Goal: Task Accomplishment & Management: Complete application form

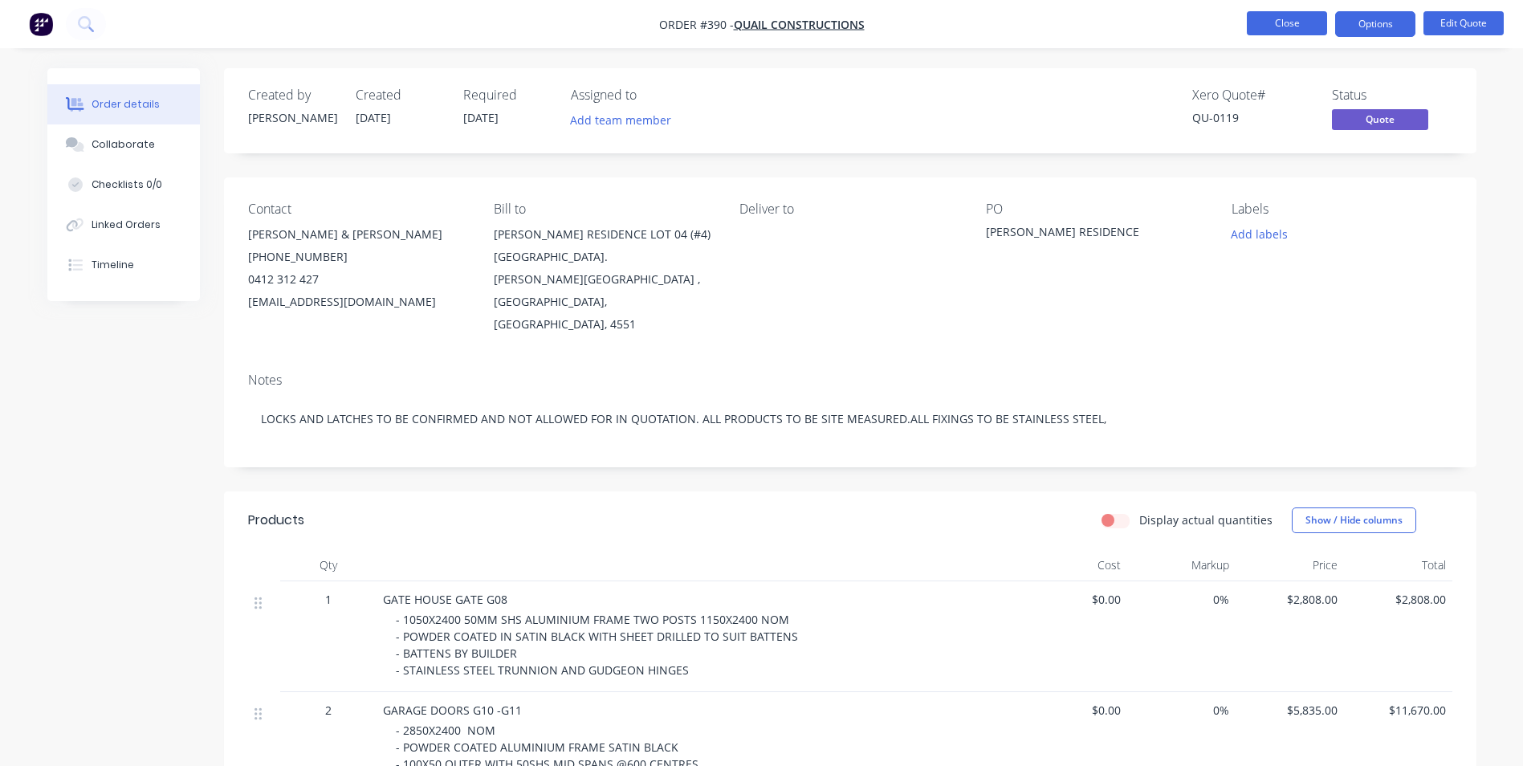
click at [1263, 26] on button "Close" at bounding box center [1287, 23] width 80 height 24
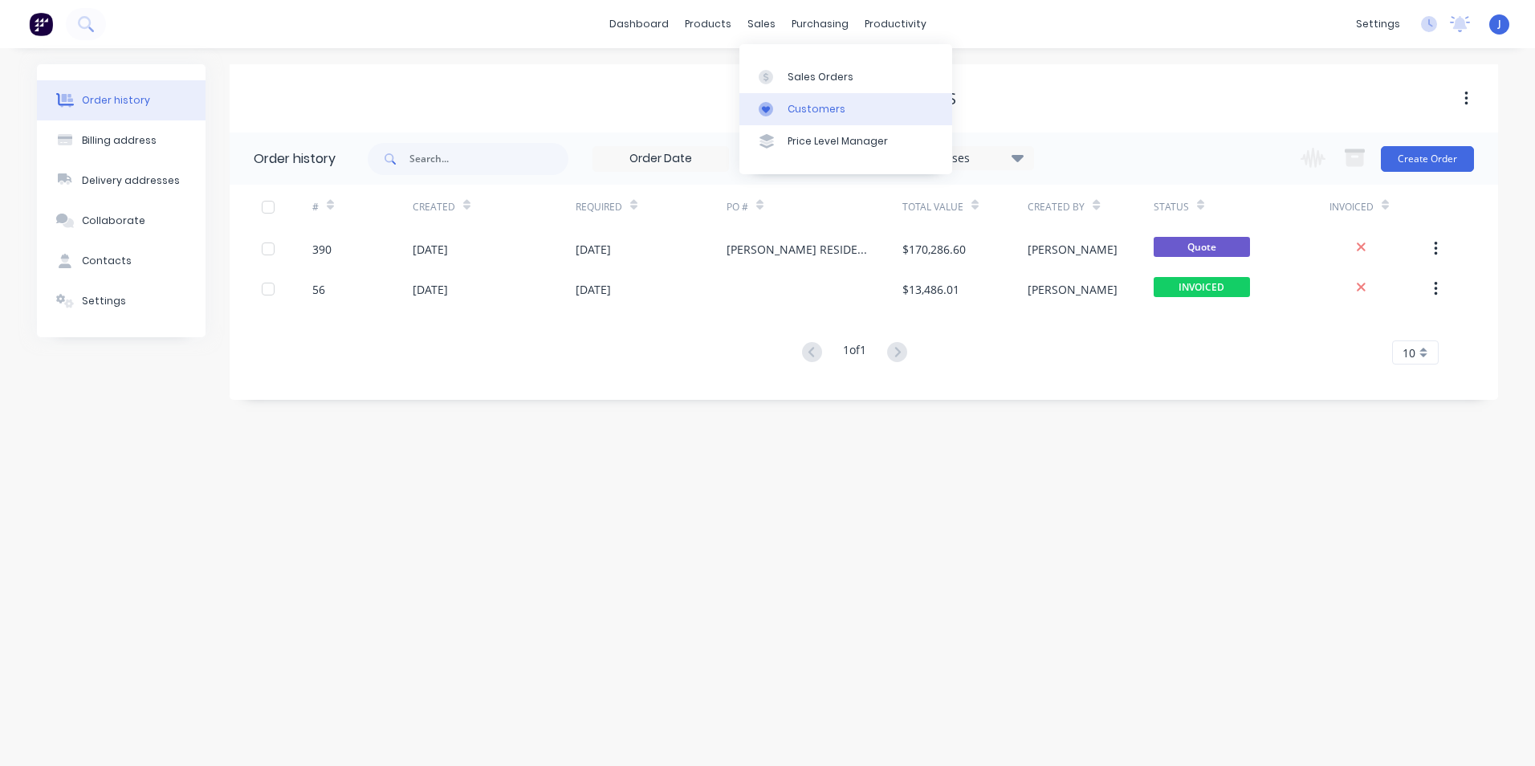
click at [805, 113] on div "Customers" at bounding box center [816, 109] width 58 height 14
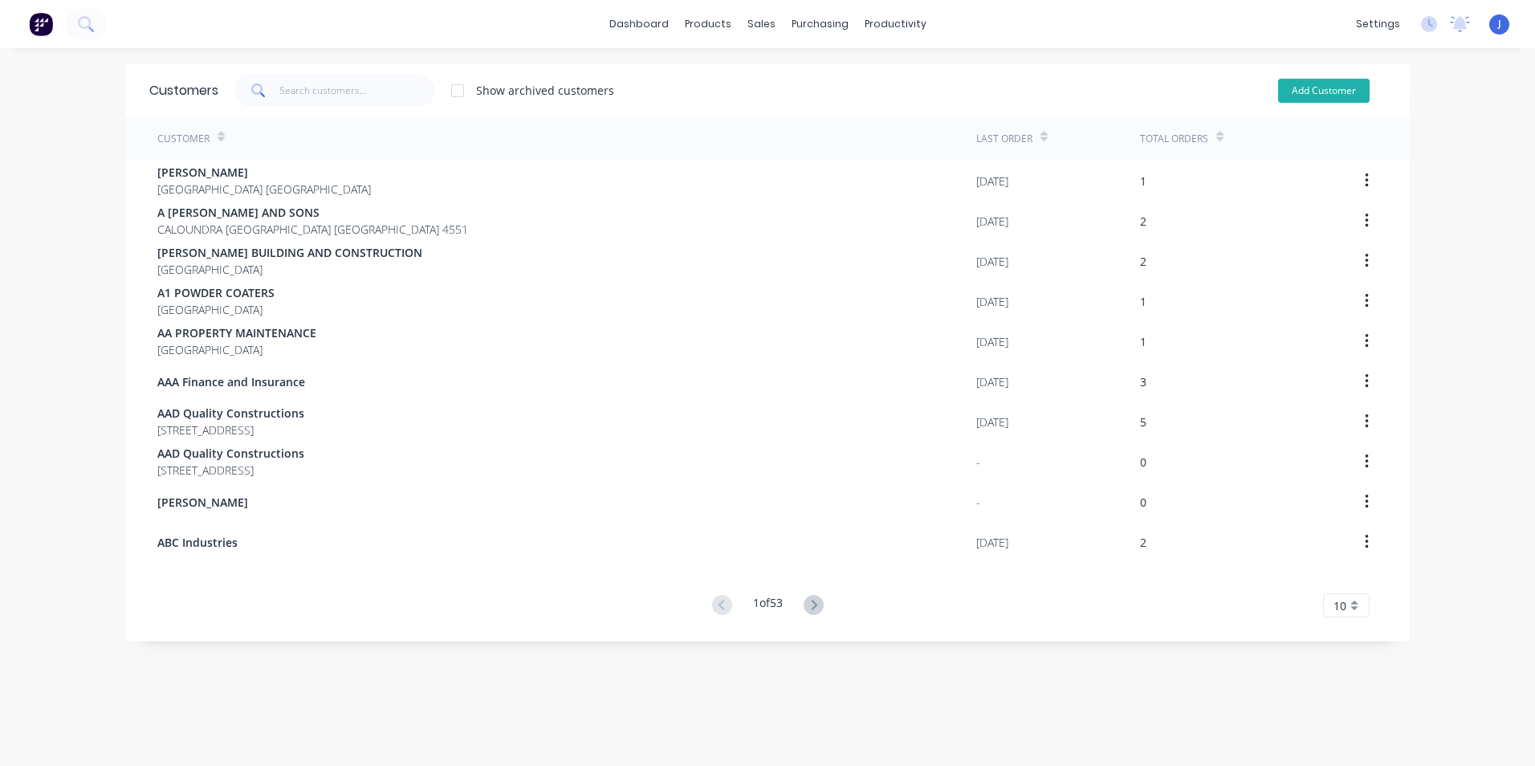
click at [1288, 96] on button "Add Customer" at bounding box center [1324, 91] width 92 height 24
select select "AU"
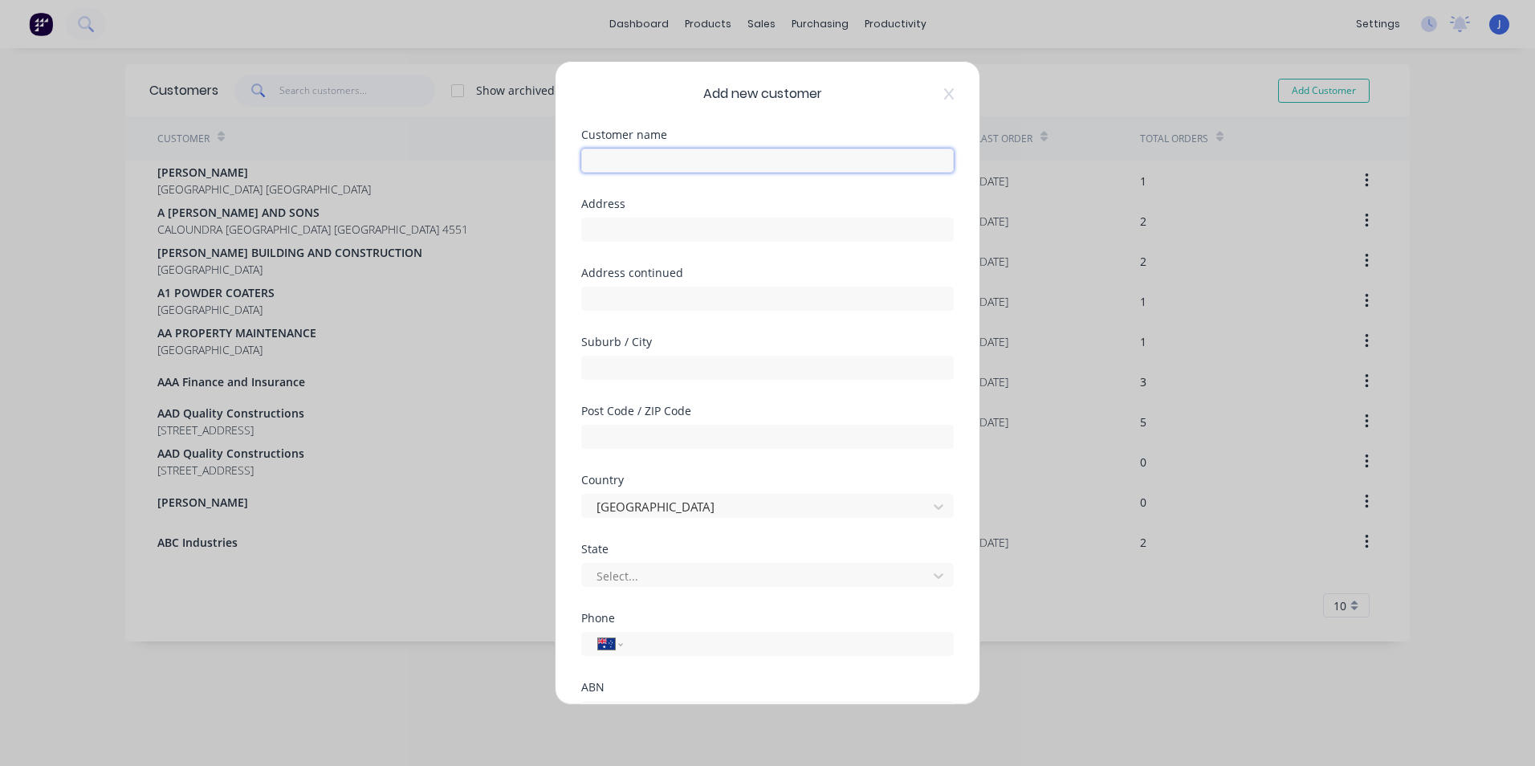
click at [615, 158] on input "text" at bounding box center [767, 160] width 372 height 24
type input "[PERSON_NAME]"
click at [614, 232] on input "text" at bounding box center [767, 230] width 372 height 24
click at [607, 372] on input "text" at bounding box center [767, 368] width 372 height 24
click at [661, 225] on input "7 Palmwoods" at bounding box center [767, 230] width 372 height 24
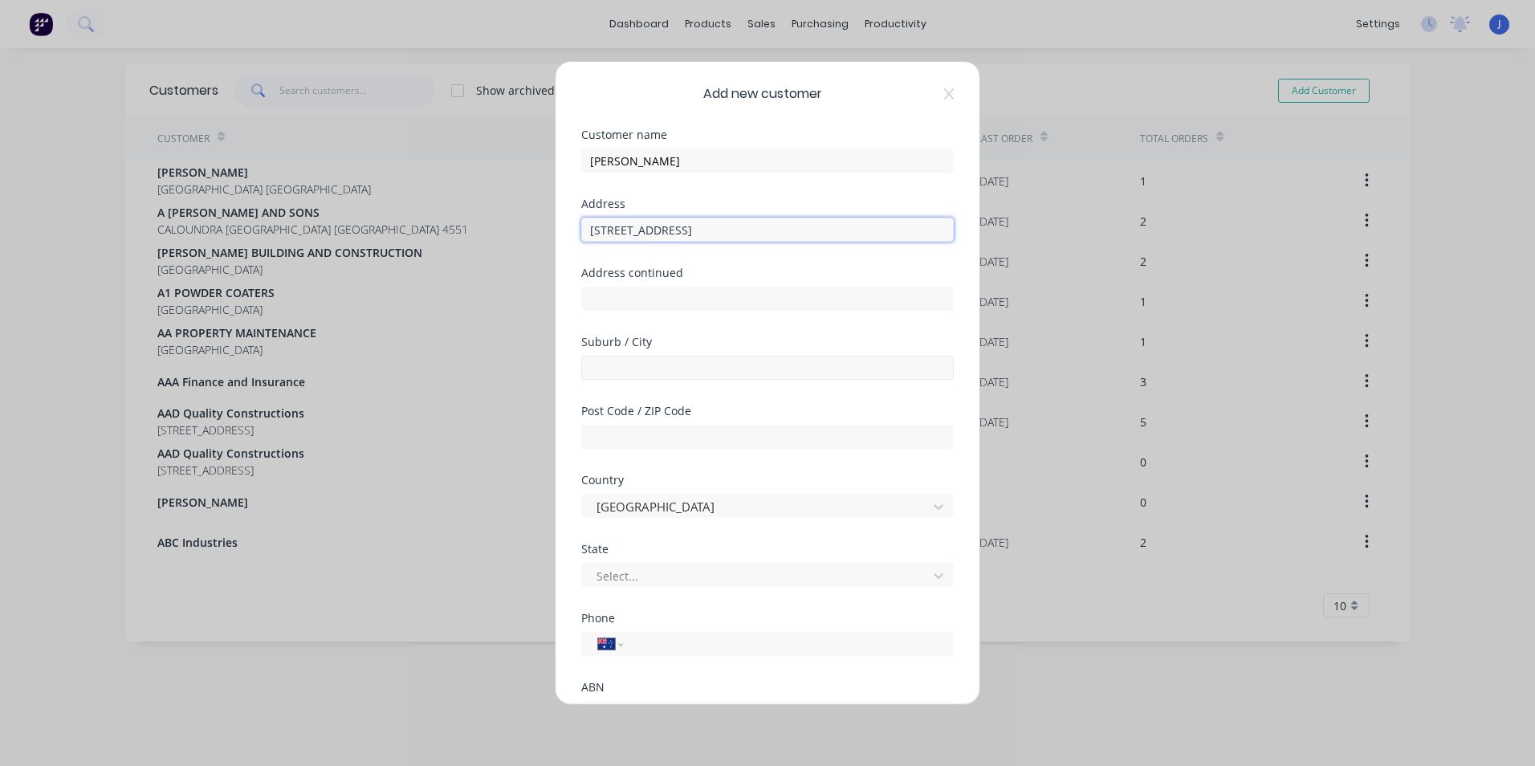
type input "[STREET_ADDRESS]"
click at [624, 364] on input "text" at bounding box center [767, 368] width 372 height 24
type input "Palmwoods"
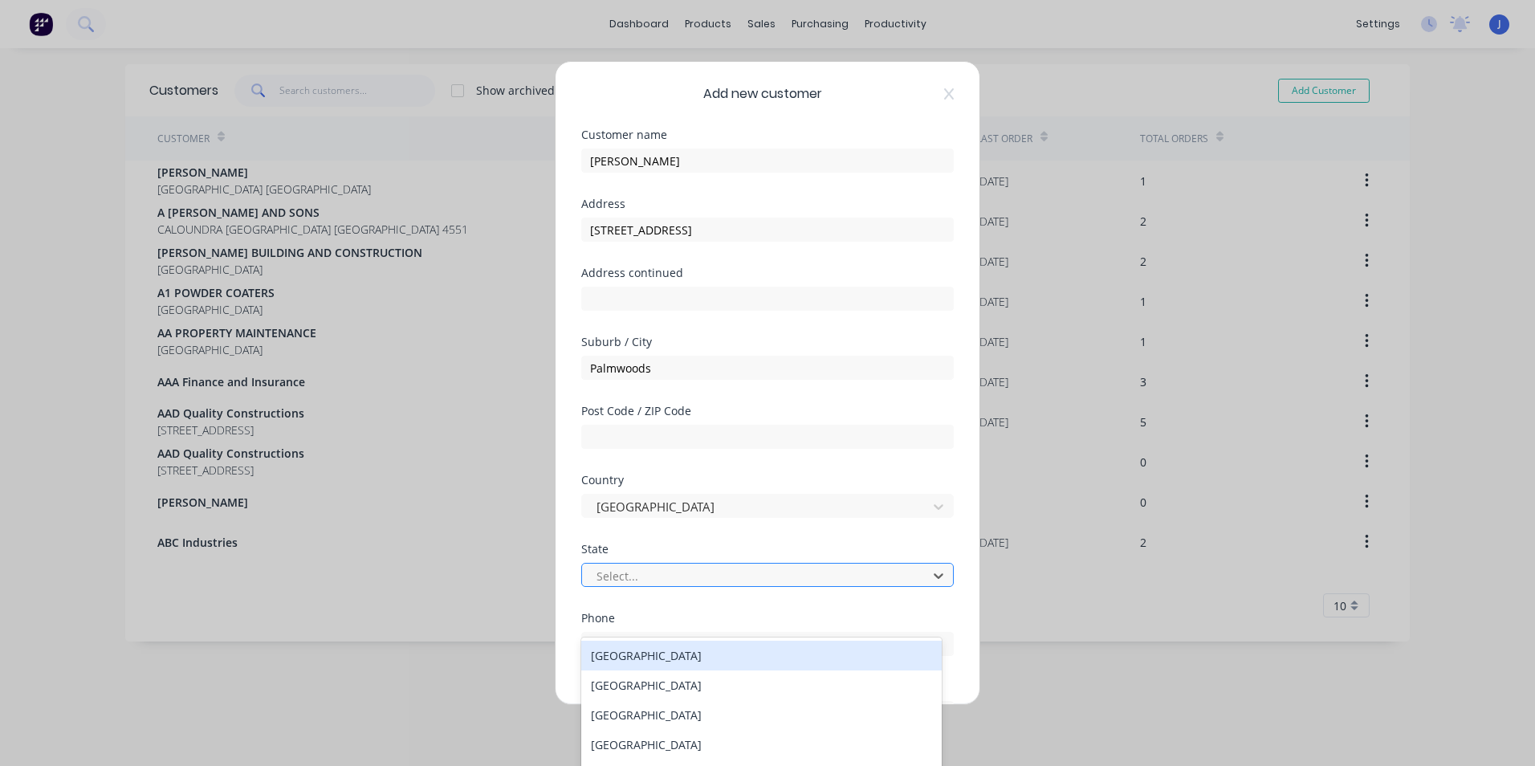
scroll to position [51, 0]
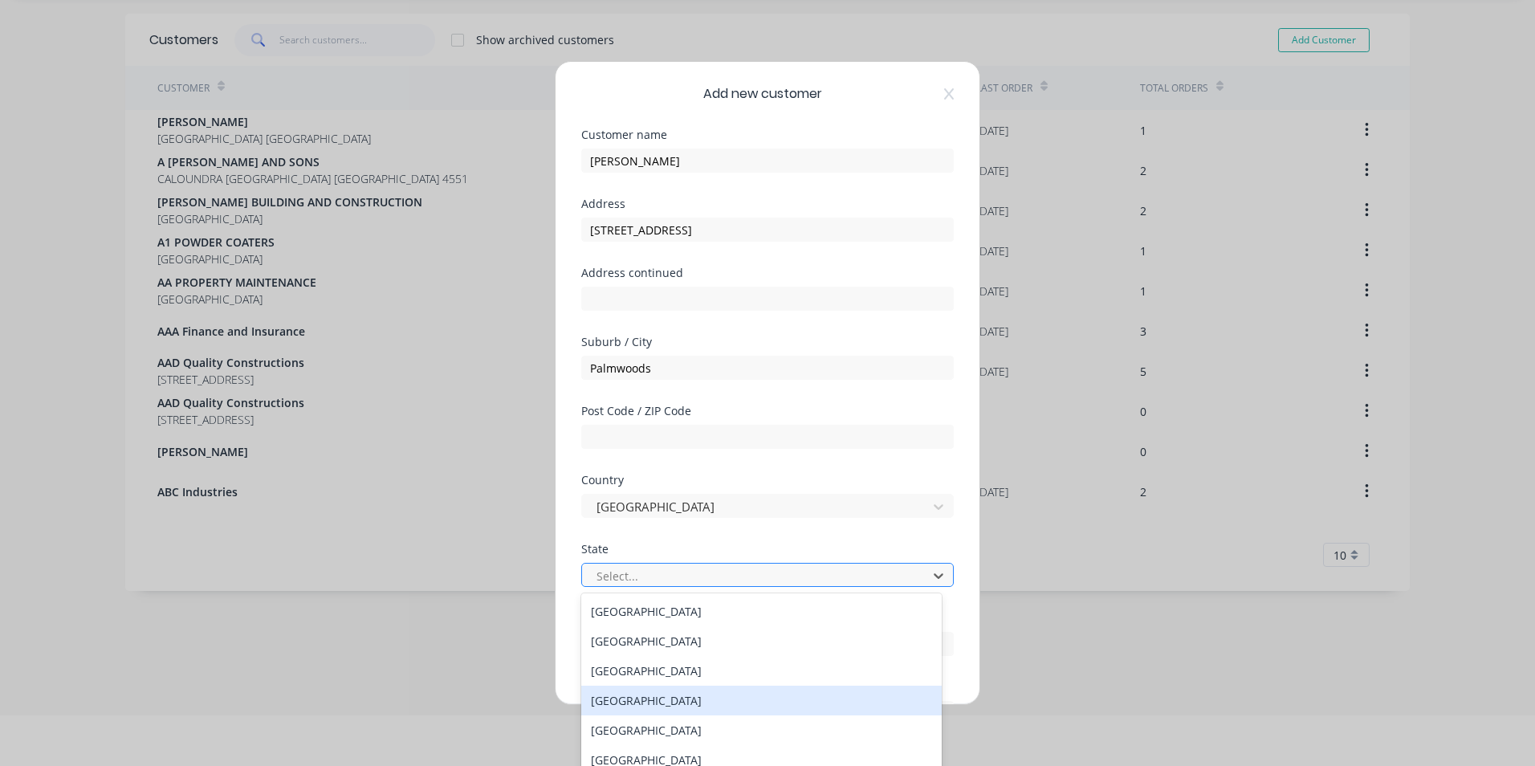
click at [674, 702] on div "[GEOGRAPHIC_DATA]" at bounding box center [761, 700] width 360 height 30
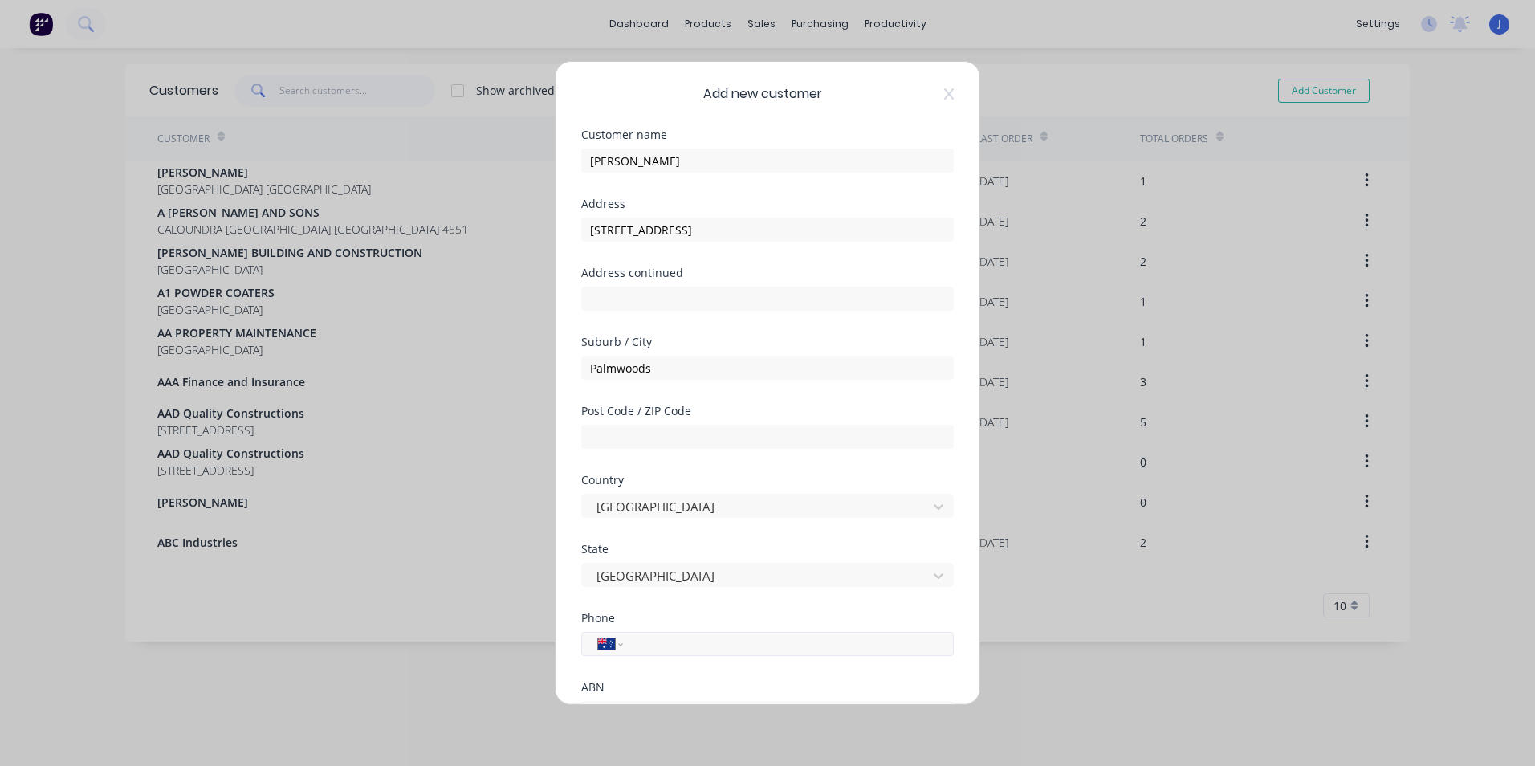
click at [682, 647] on input "tel" at bounding box center [785, 644] width 303 height 18
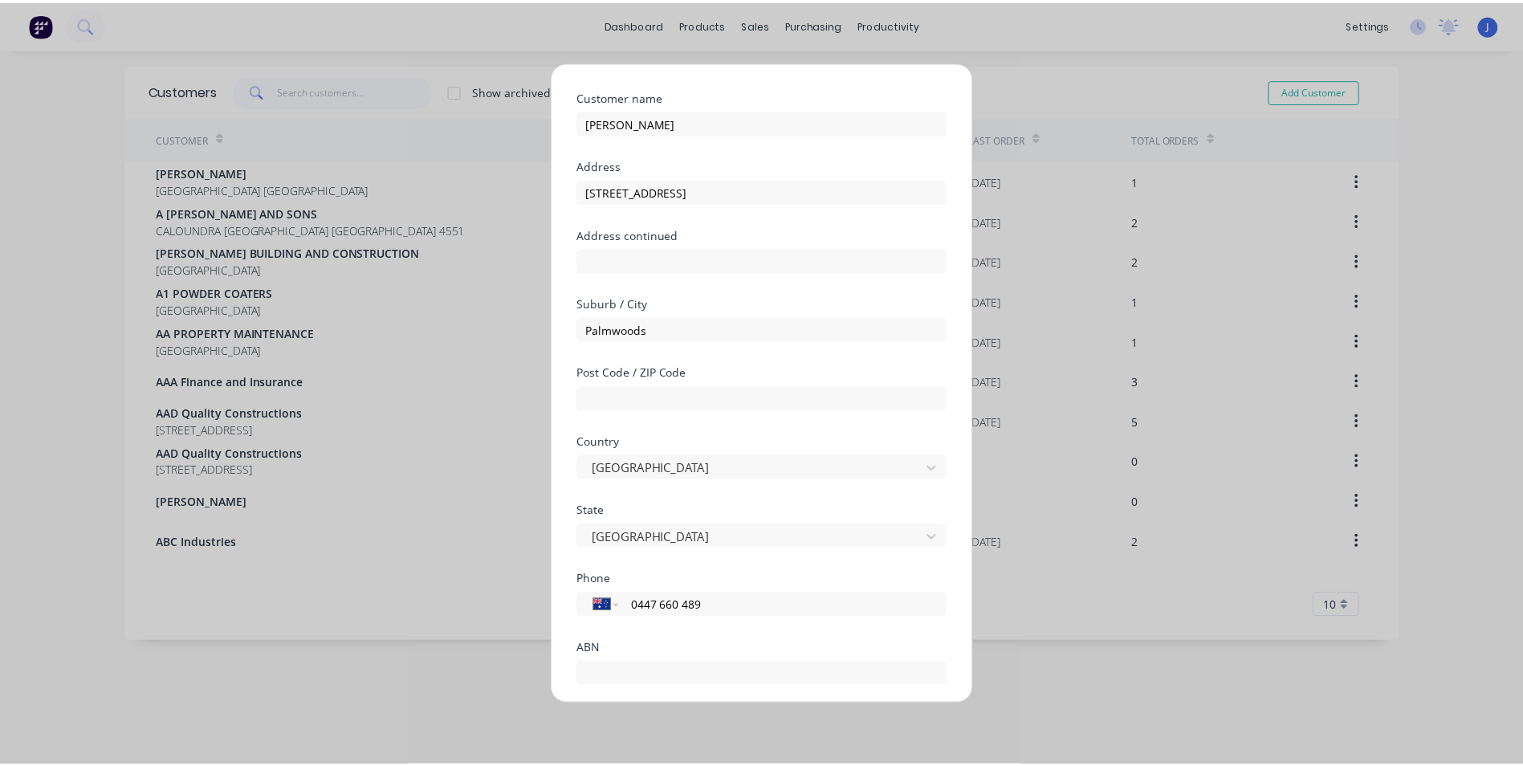
scroll to position [141, 0]
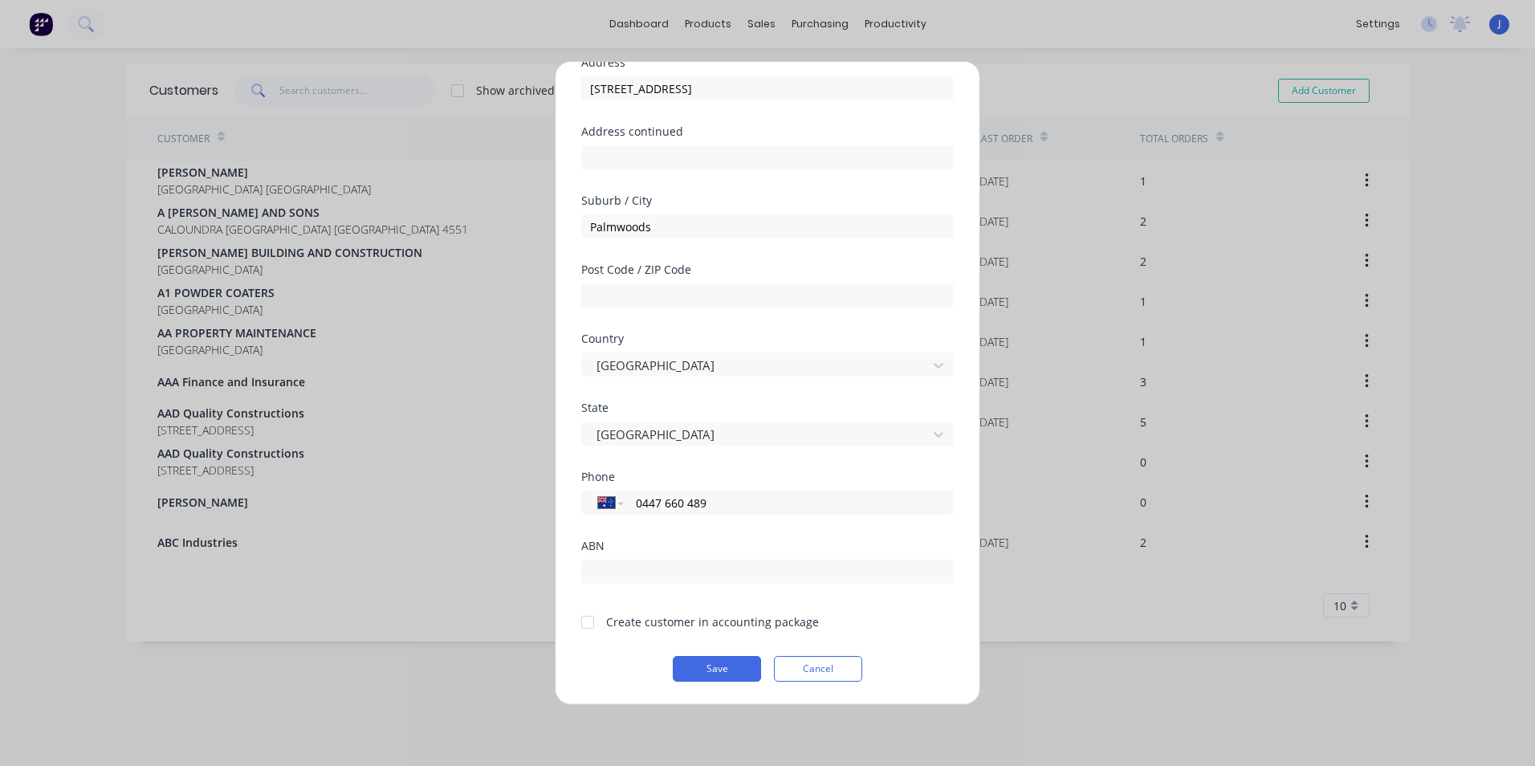
type input "0447 660 489"
click at [583, 621] on div at bounding box center [587, 622] width 32 height 32
click at [722, 668] on button "Save" at bounding box center [717, 669] width 88 height 26
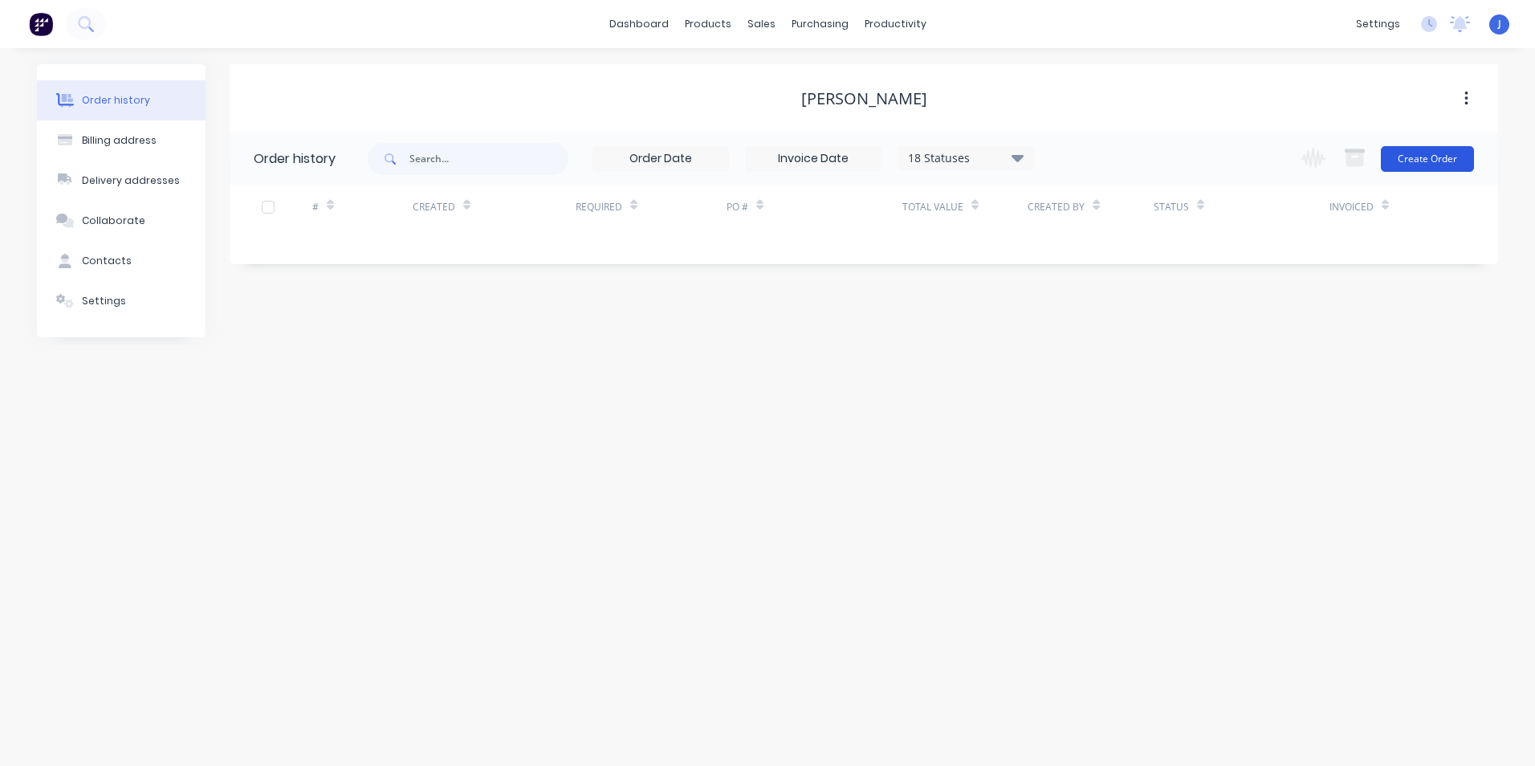
click at [1440, 157] on button "Create Order" at bounding box center [1427, 159] width 93 height 26
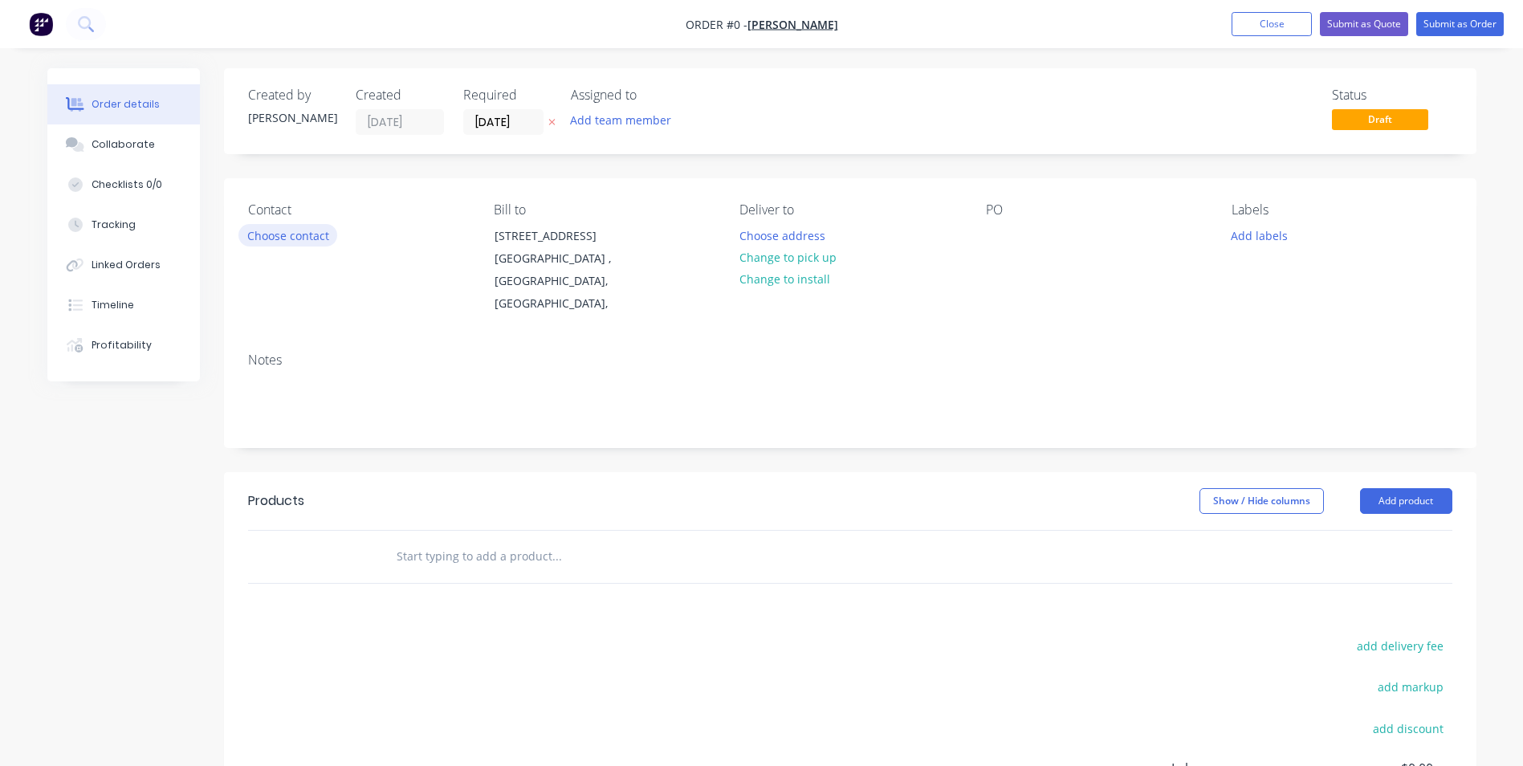
click at [298, 246] on button "Choose contact" at bounding box center [287, 235] width 99 height 22
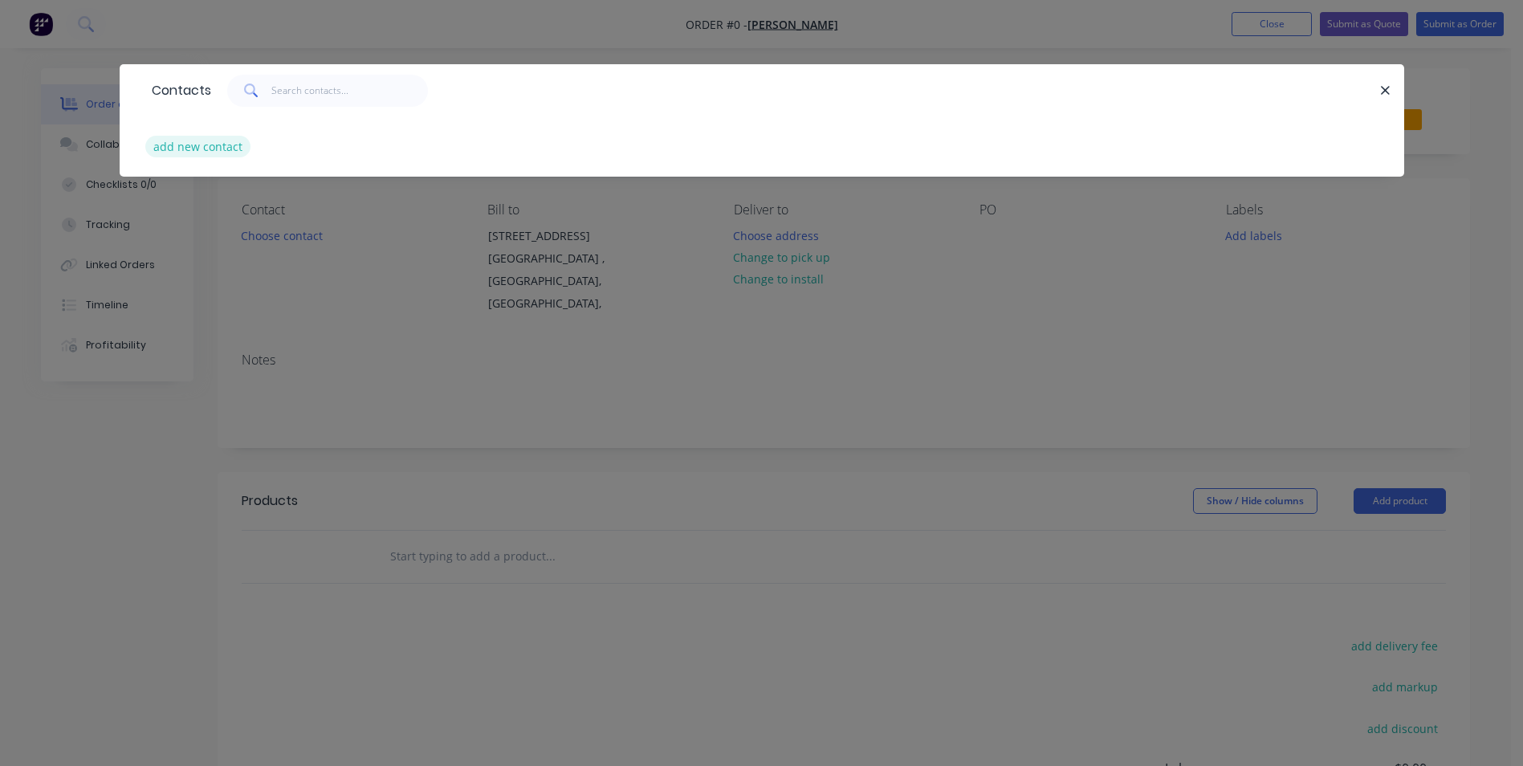
click at [227, 155] on button "add new contact" at bounding box center [198, 147] width 106 height 22
select select "AU"
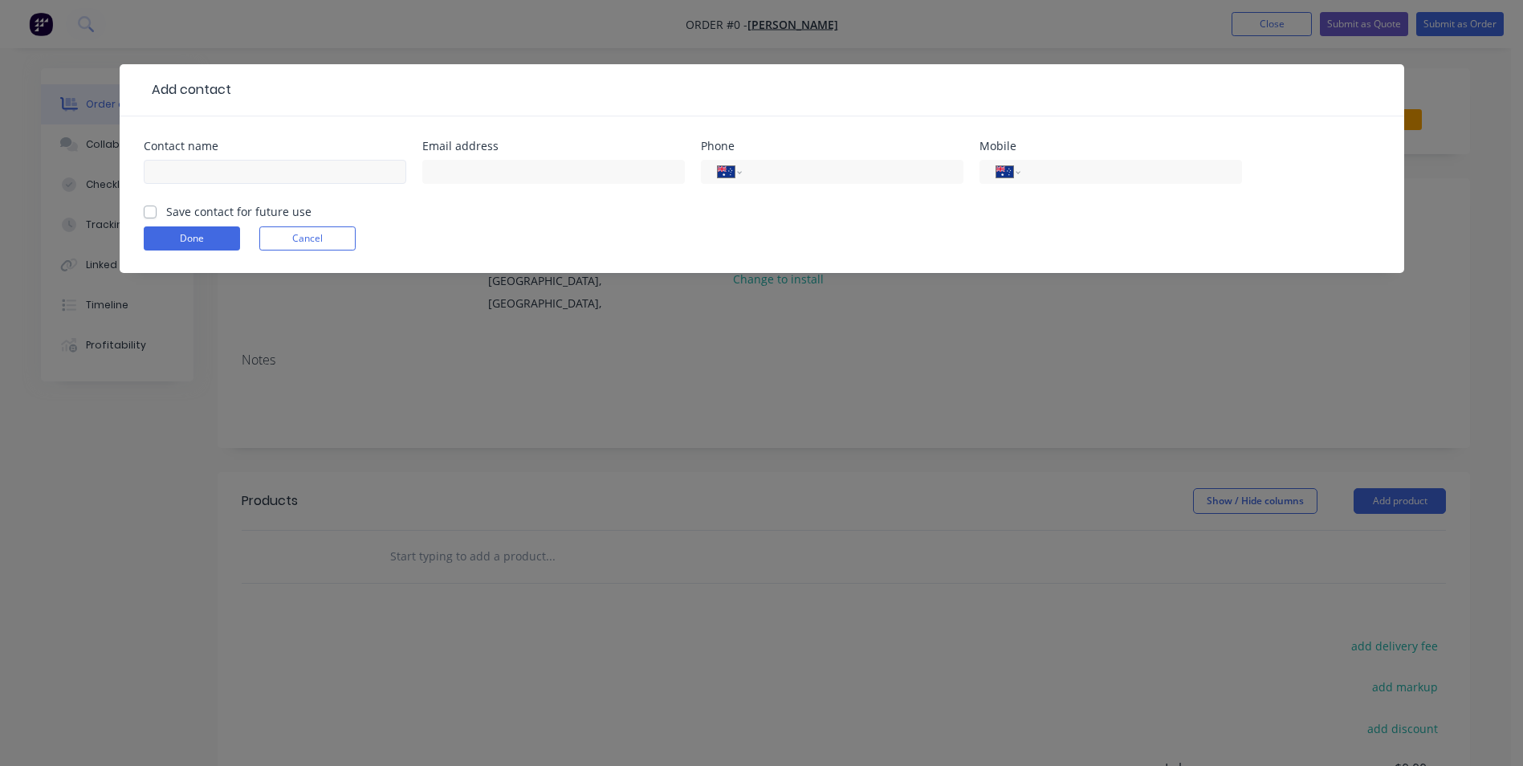
click at [234, 183] on div at bounding box center [275, 179] width 262 height 47
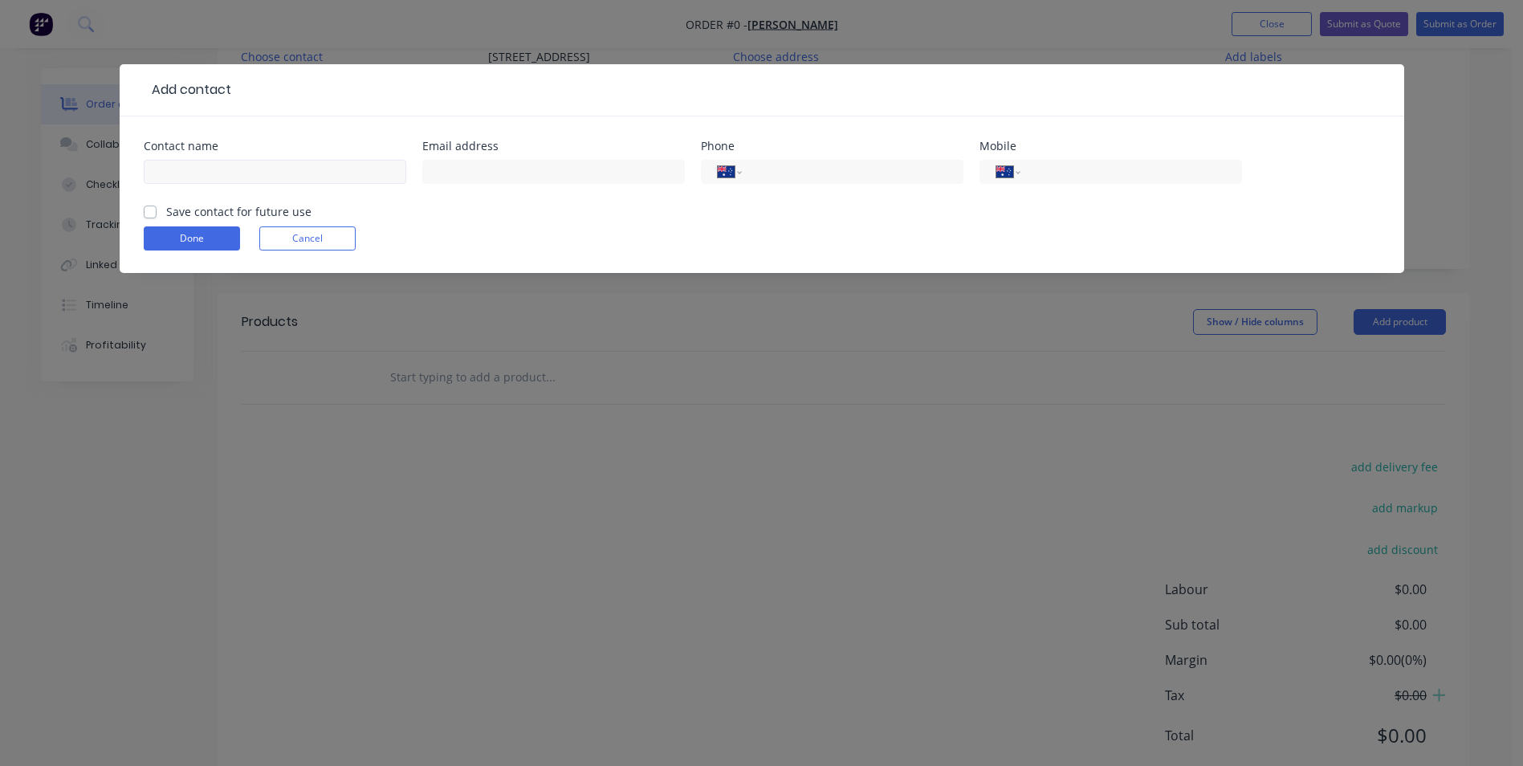
scroll to position [227, 0]
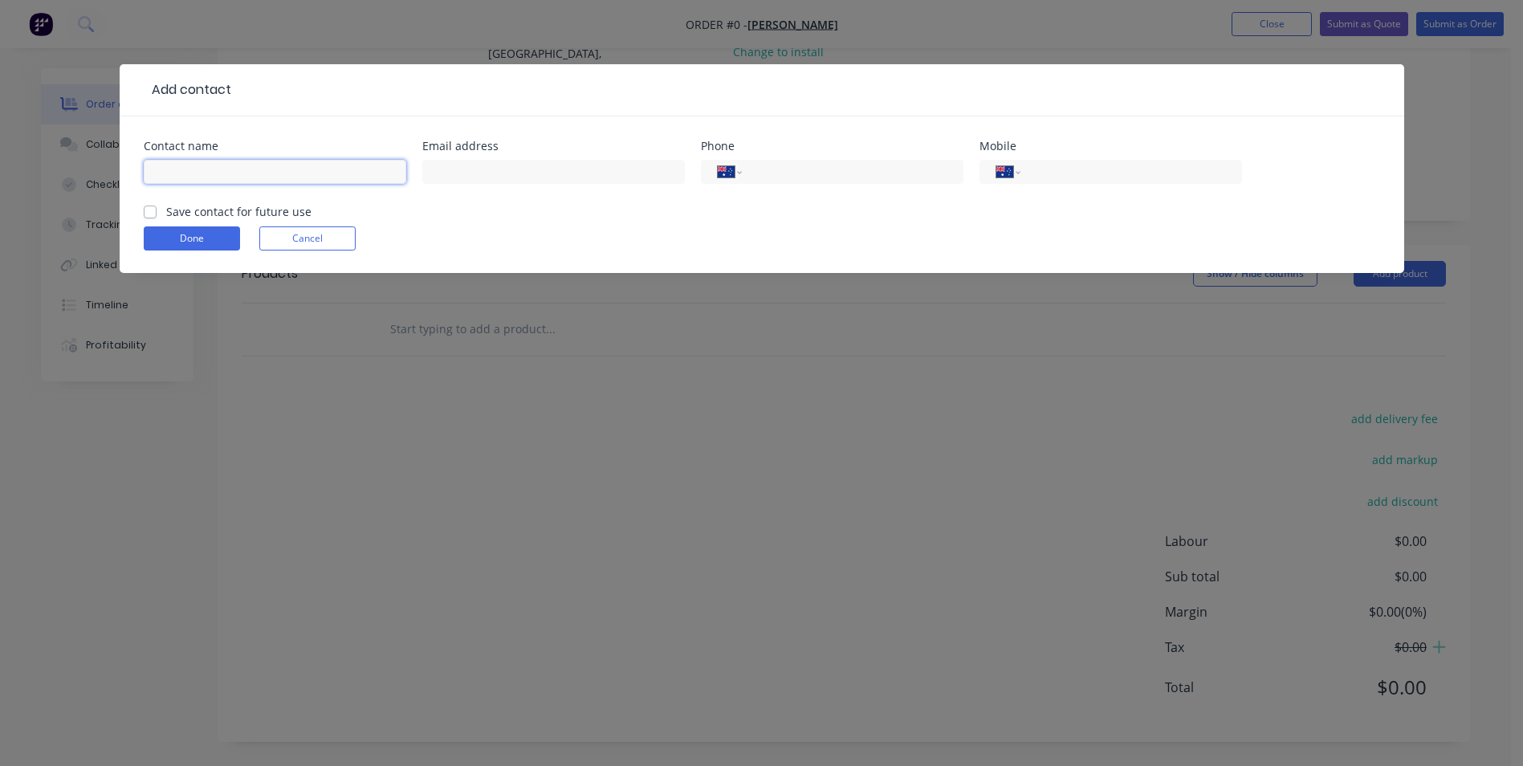
click at [204, 169] on input "text" at bounding box center [275, 172] width 262 height 24
type input "[PERSON_NAME]"
click at [551, 167] on input "text" at bounding box center [553, 172] width 262 height 24
type input "[EMAIL_ADDRESS][DOMAIN_NAME]"
click at [1059, 171] on input "tel" at bounding box center [1127, 172] width 193 height 18
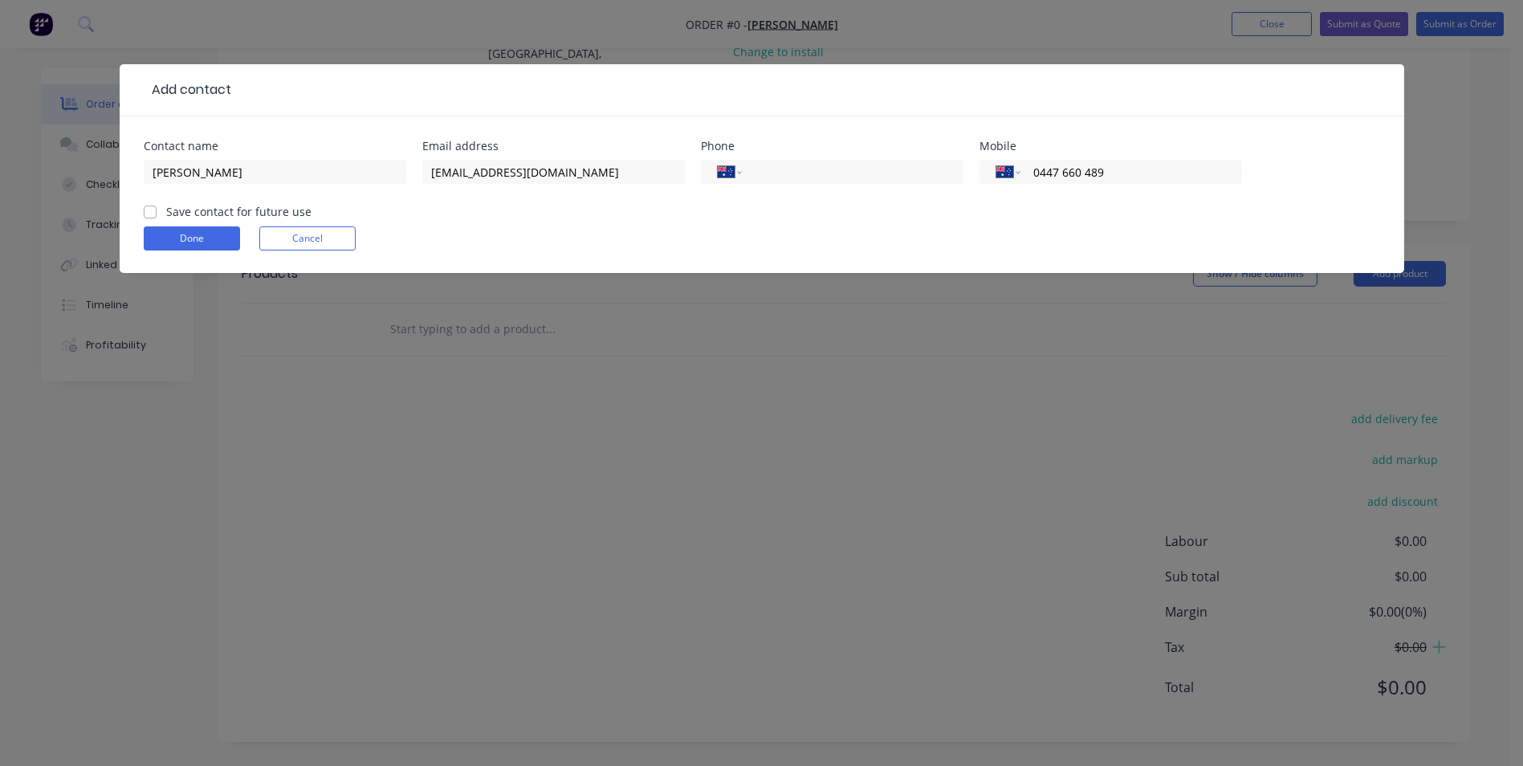
type input "0447 660 489"
click at [166, 212] on label "Save contact for future use" at bounding box center [238, 211] width 145 height 17
click at [151, 212] on input "Save contact for future use" at bounding box center [150, 210] width 13 height 15
checkbox input "true"
click at [167, 237] on button "Done" at bounding box center [192, 238] width 96 height 24
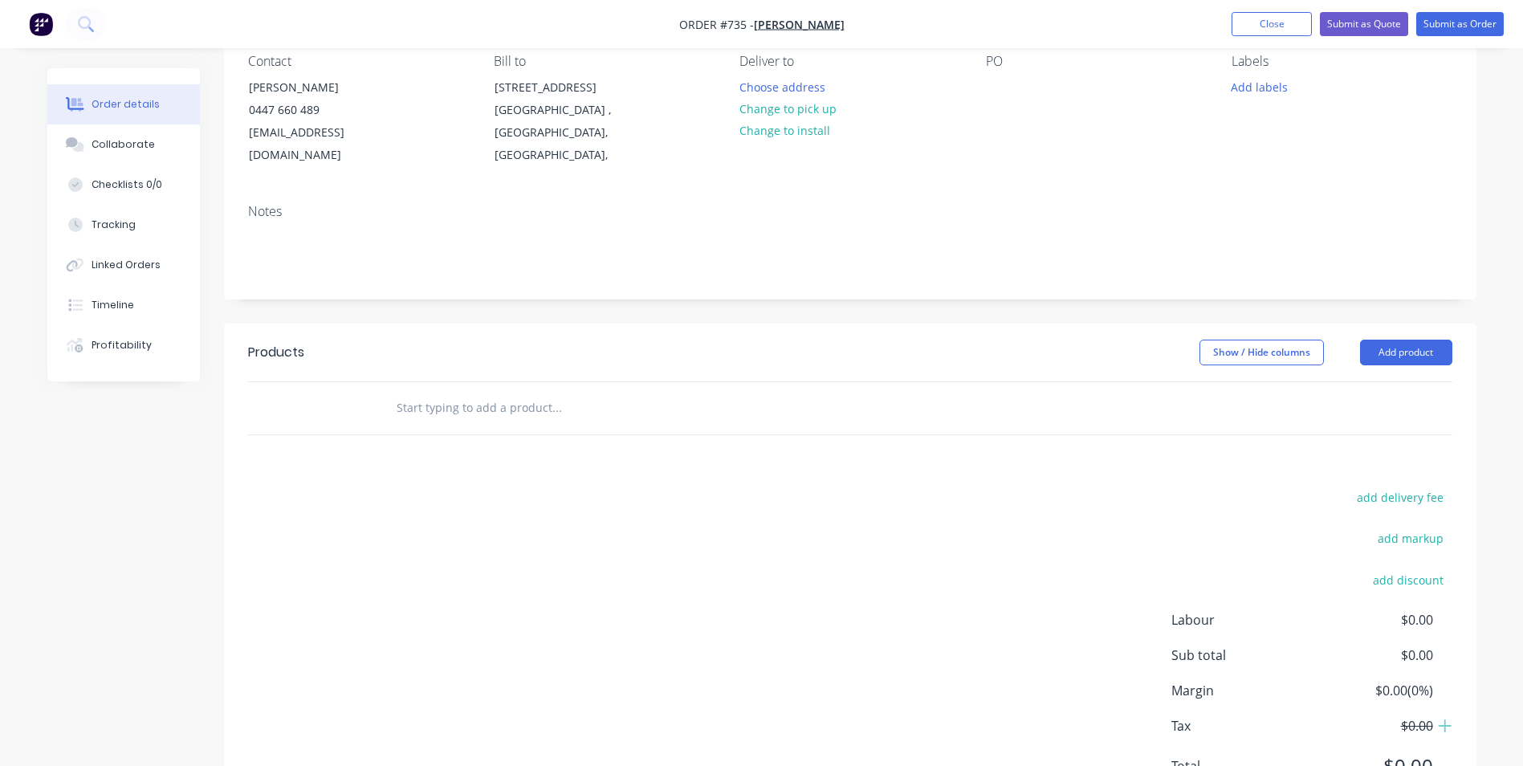
scroll to position [147, 0]
click at [1379, 358] on button "Add product" at bounding box center [1406, 354] width 92 height 26
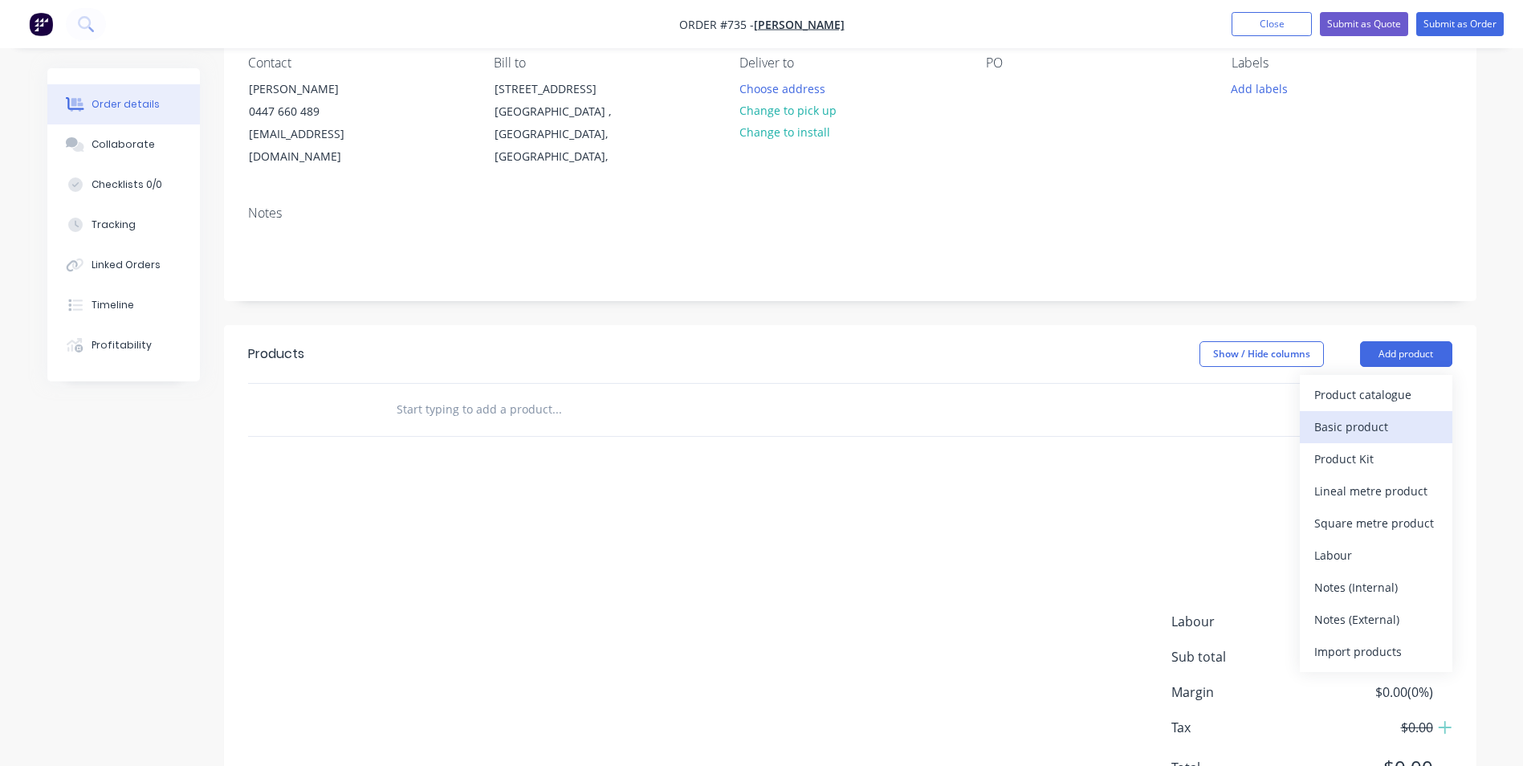
click at [1351, 427] on div "Basic product" at bounding box center [1376, 426] width 124 height 23
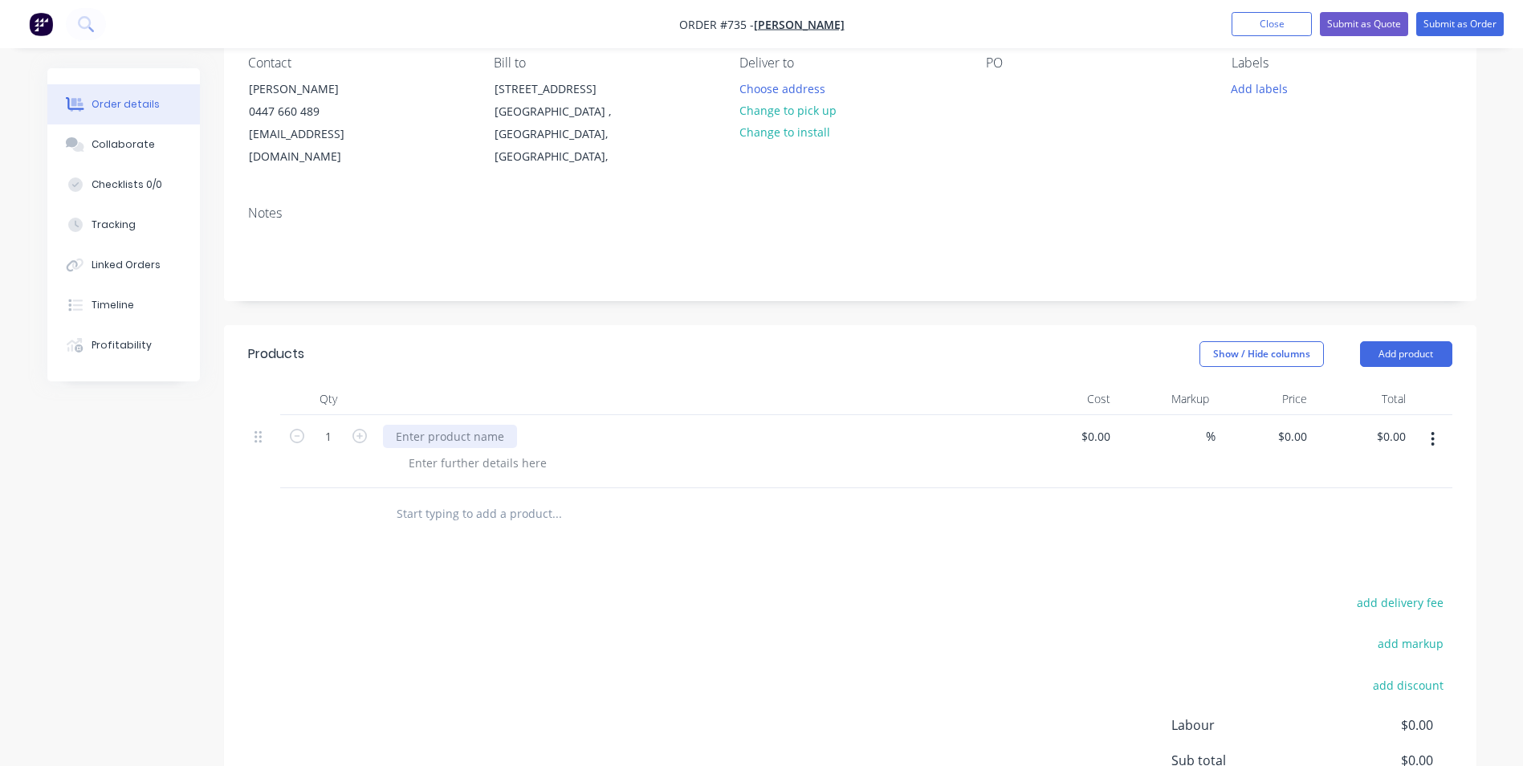
click at [454, 446] on div at bounding box center [450, 436] width 134 height 23
click at [447, 467] on div at bounding box center [478, 462] width 164 height 23
click at [441, 464] on div at bounding box center [478, 462] width 164 height 23
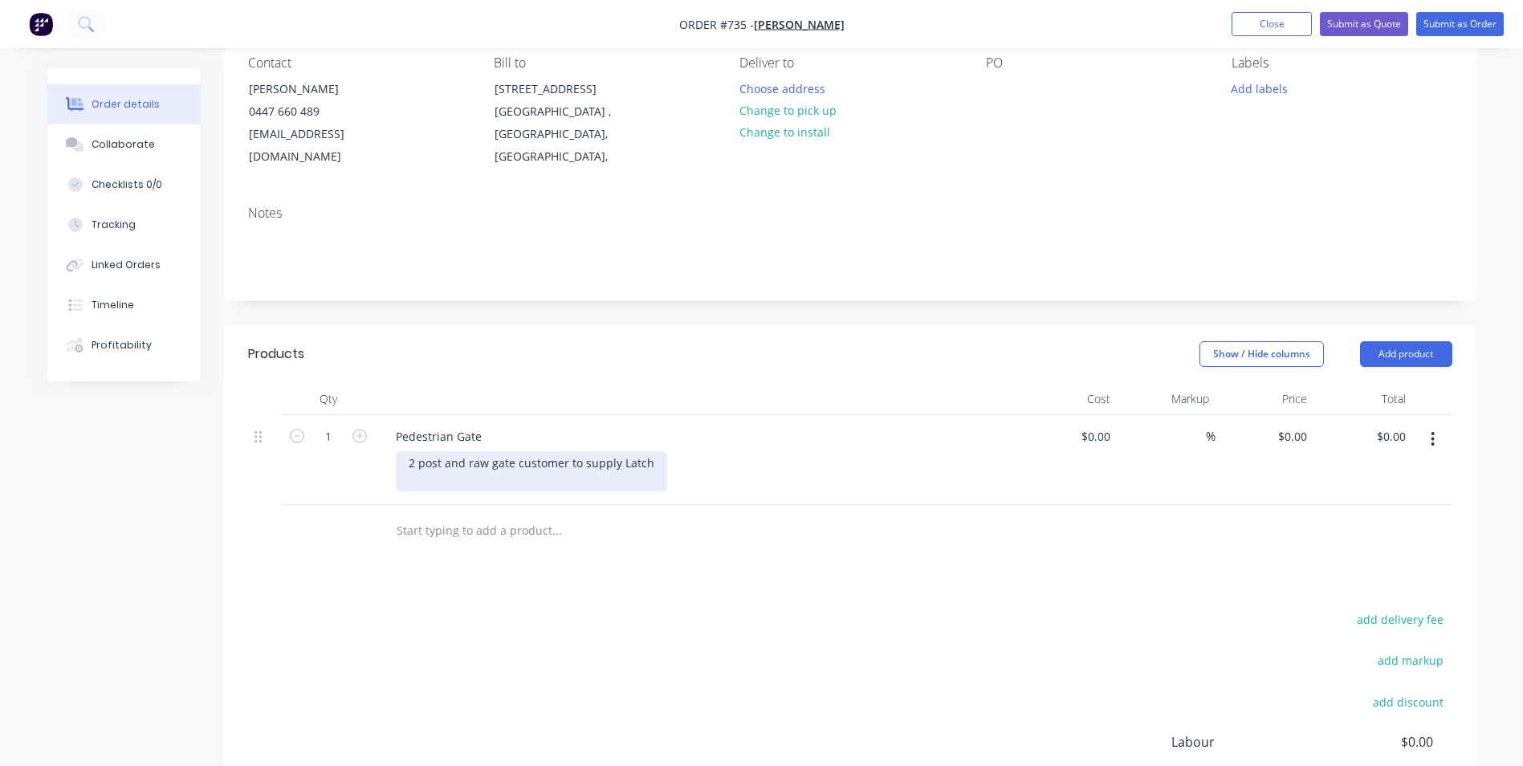
click at [512, 466] on div "2 post and raw gate customer to supply Latch" at bounding box center [531, 471] width 271 height 40
click at [488, 466] on div "2 post and raw gate customer to supply Latch" at bounding box center [531, 471] width 271 height 40
click at [494, 464] on div "2 post and gate customer to supply Latch" at bounding box center [520, 471] width 248 height 40
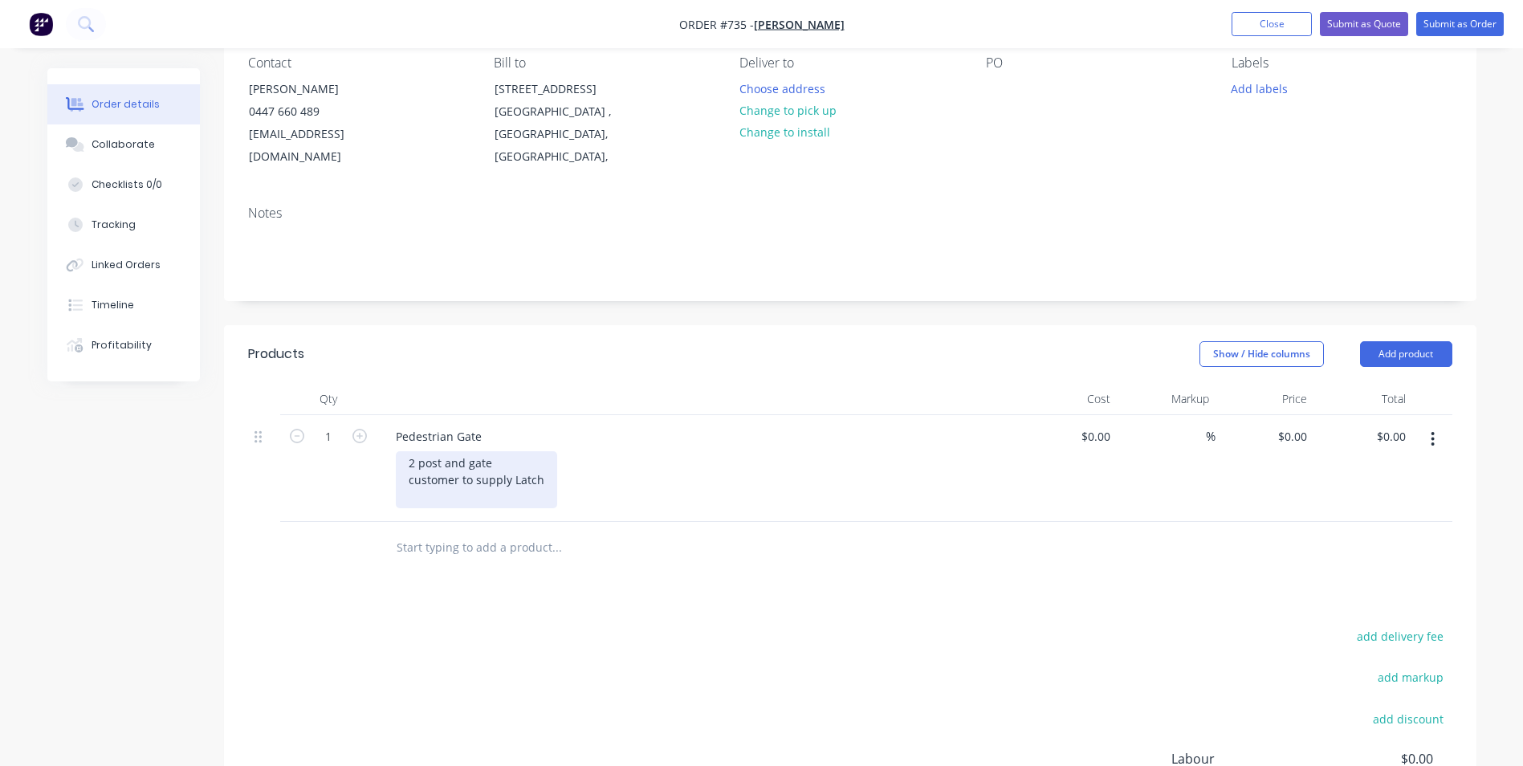
click at [494, 464] on div "2 post and gate customer to supply Latch" at bounding box center [476, 479] width 161 height 57
click at [521, 464] on div "2 post and gate in 50 shs customer to supply Latch" at bounding box center [478, 479] width 164 height 57
click at [555, 482] on div "2 post and gate in 50mm shs customer to supply Latch" at bounding box center [488, 479] width 185 height 57
click at [566, 462] on div "2 post and gate in 50mm shs customer to supply Latch" at bounding box center [488, 479] width 185 height 57
click at [543, 482] on div "2 post and gate in 50mm shs 3 stainless steel but hinges customer to supply Lat…" at bounding box center [563, 479] width 335 height 57
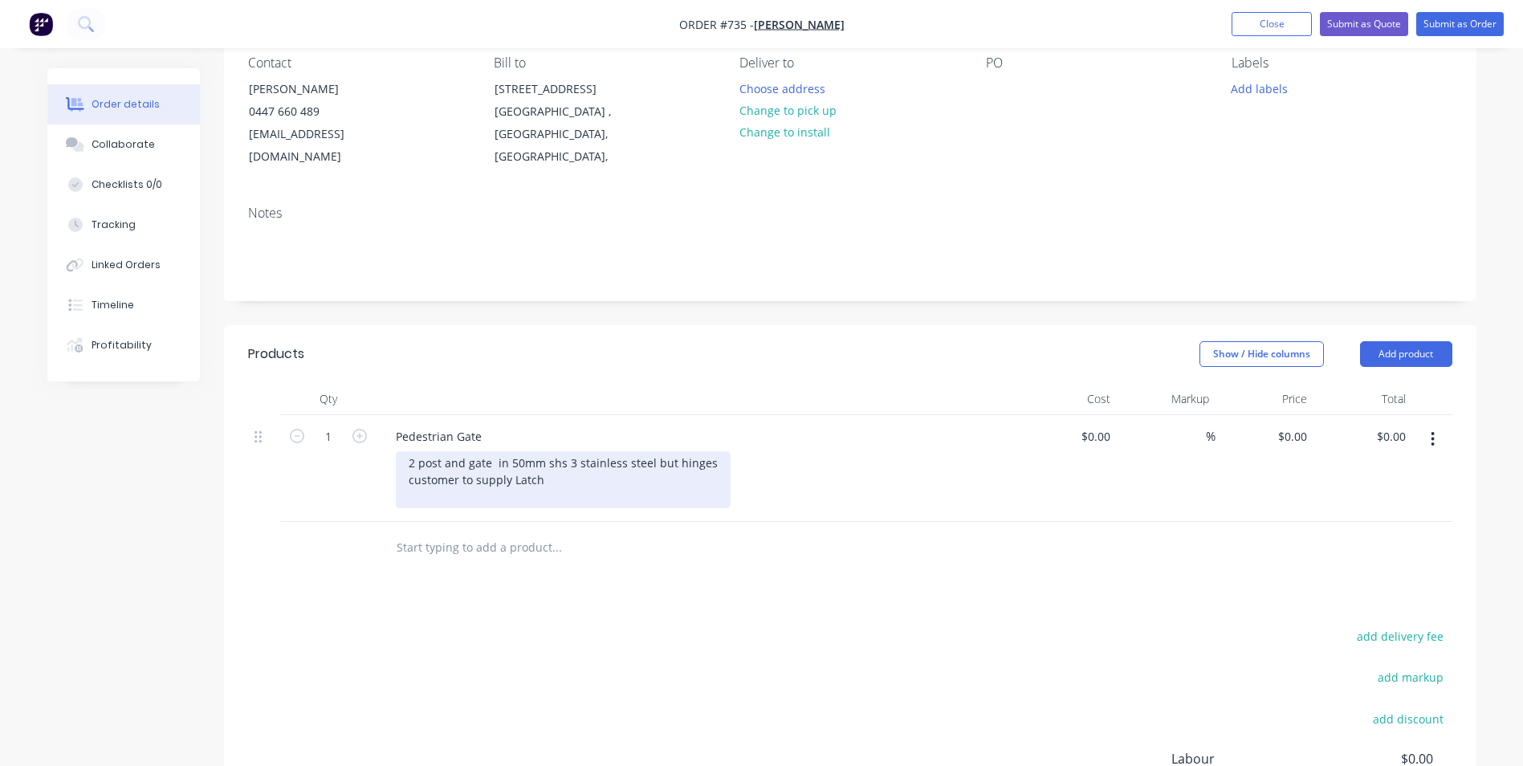
click at [407, 462] on div "2 post and gate in 50mm shs 3 stainless steel but hinges customer to supply Lat…" at bounding box center [563, 479] width 335 height 57
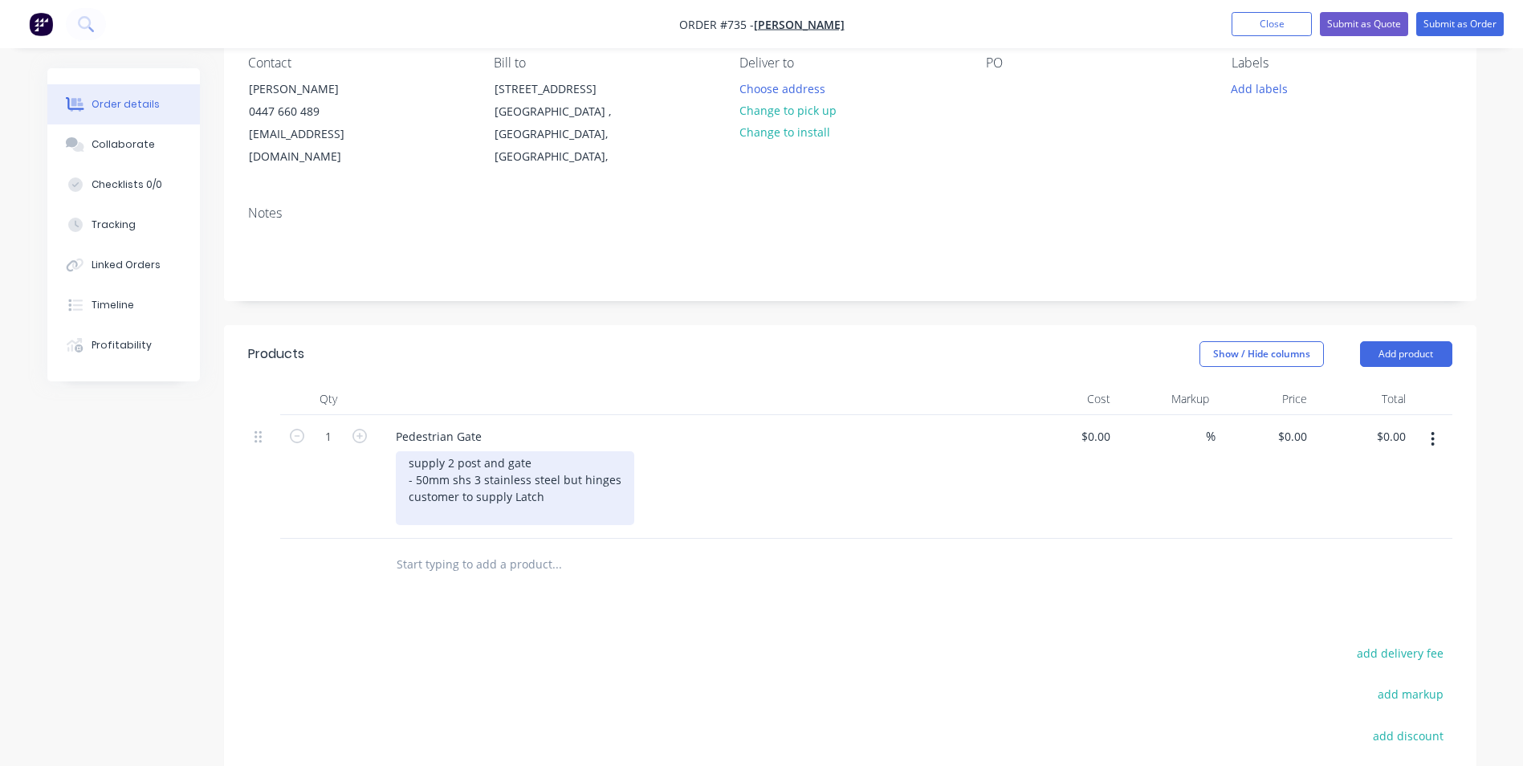
click at [406, 459] on div "supply 2 post and gate - 50mm shs 3 stainless steel but hinges customer to supp…" at bounding box center [515, 488] width 238 height 74
click at [405, 492] on div "- supply 2 post and gate - 50mm shs 3 stainless steel but hinges customer to su…" at bounding box center [515, 488] width 238 height 74
click at [571, 494] on div "- supply 2 post and gate - 50mm shs 3 stainless steel but hinges - customer to …" at bounding box center [515, 488] width 238 height 74
click at [405, 514] on div "- supply 2 post and gate - 50mm shs 3 stainless steel but hinges - customer to …" at bounding box center [515, 488] width 238 height 74
click at [499, 518] on div "- supply 2 post and gate - 50mm shs 3 stainless steel but hinges - customer to …" at bounding box center [515, 488] width 238 height 74
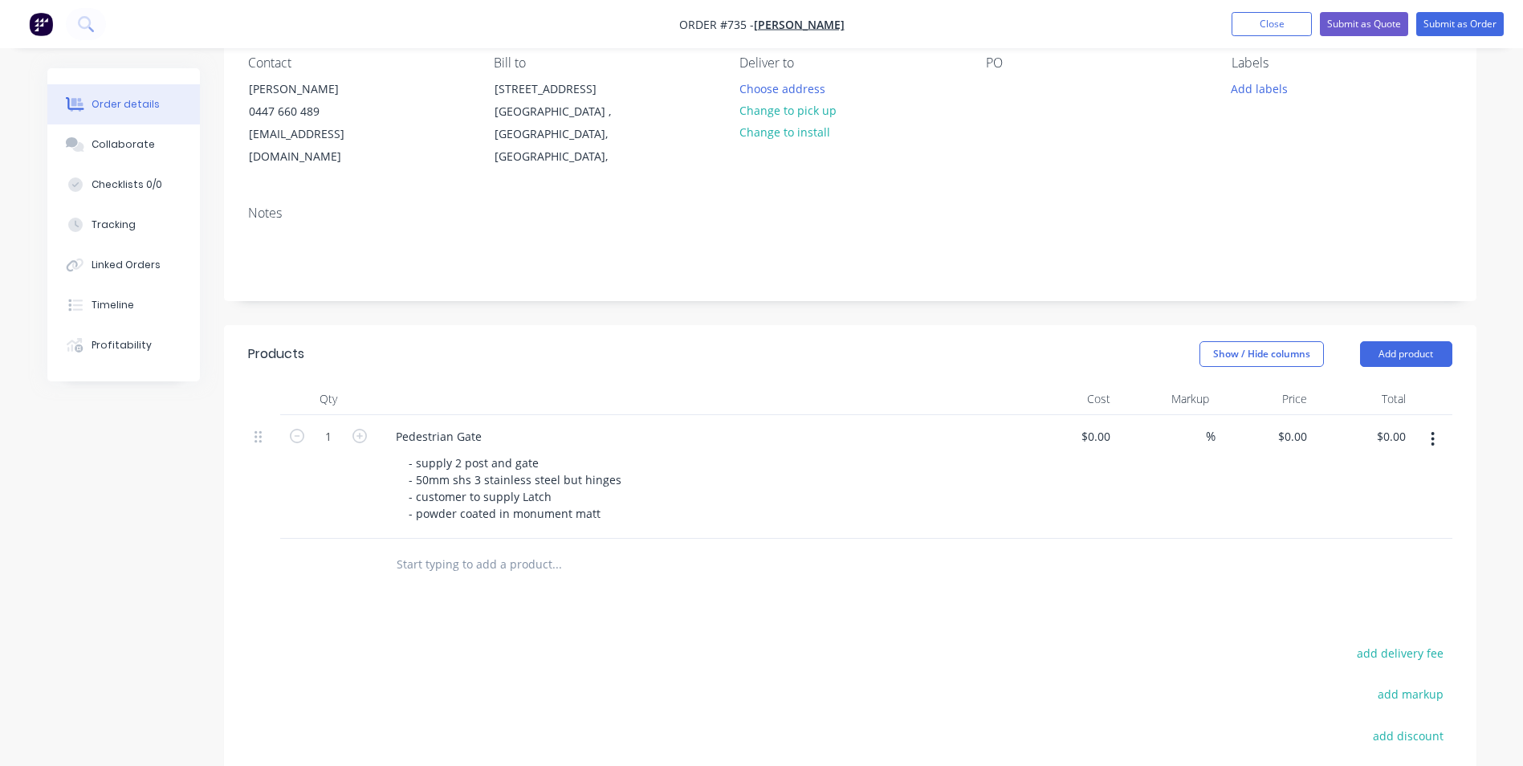
click at [674, 467] on div "- supply 2 post and gate - 50mm shs 3 stainless steel but hinges - customer to …" at bounding box center [704, 488] width 616 height 74
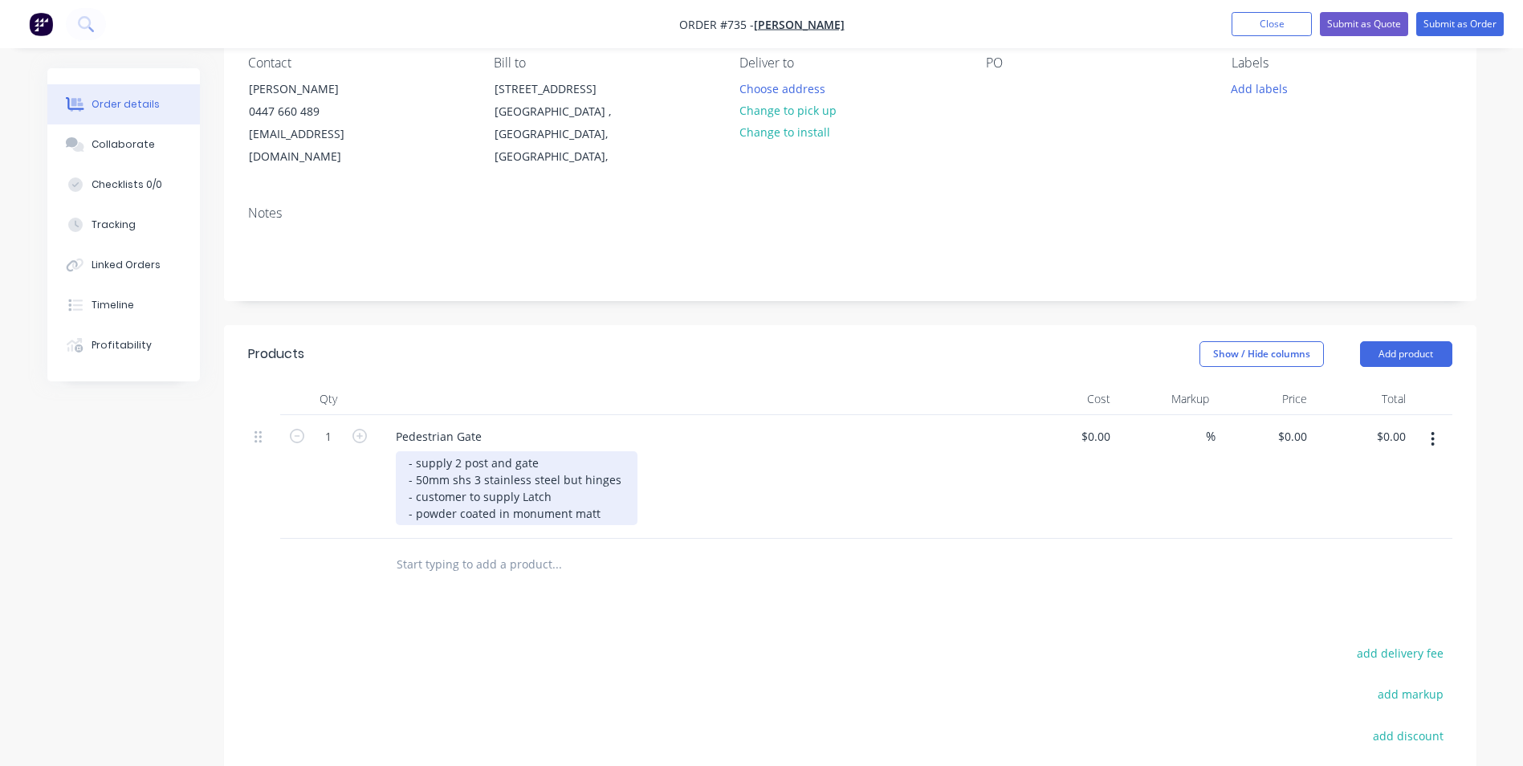
click at [612, 518] on div "- supply 2 post and gate - 50mm shs 3 stainless steel but hinges - customer to …" at bounding box center [517, 488] width 242 height 74
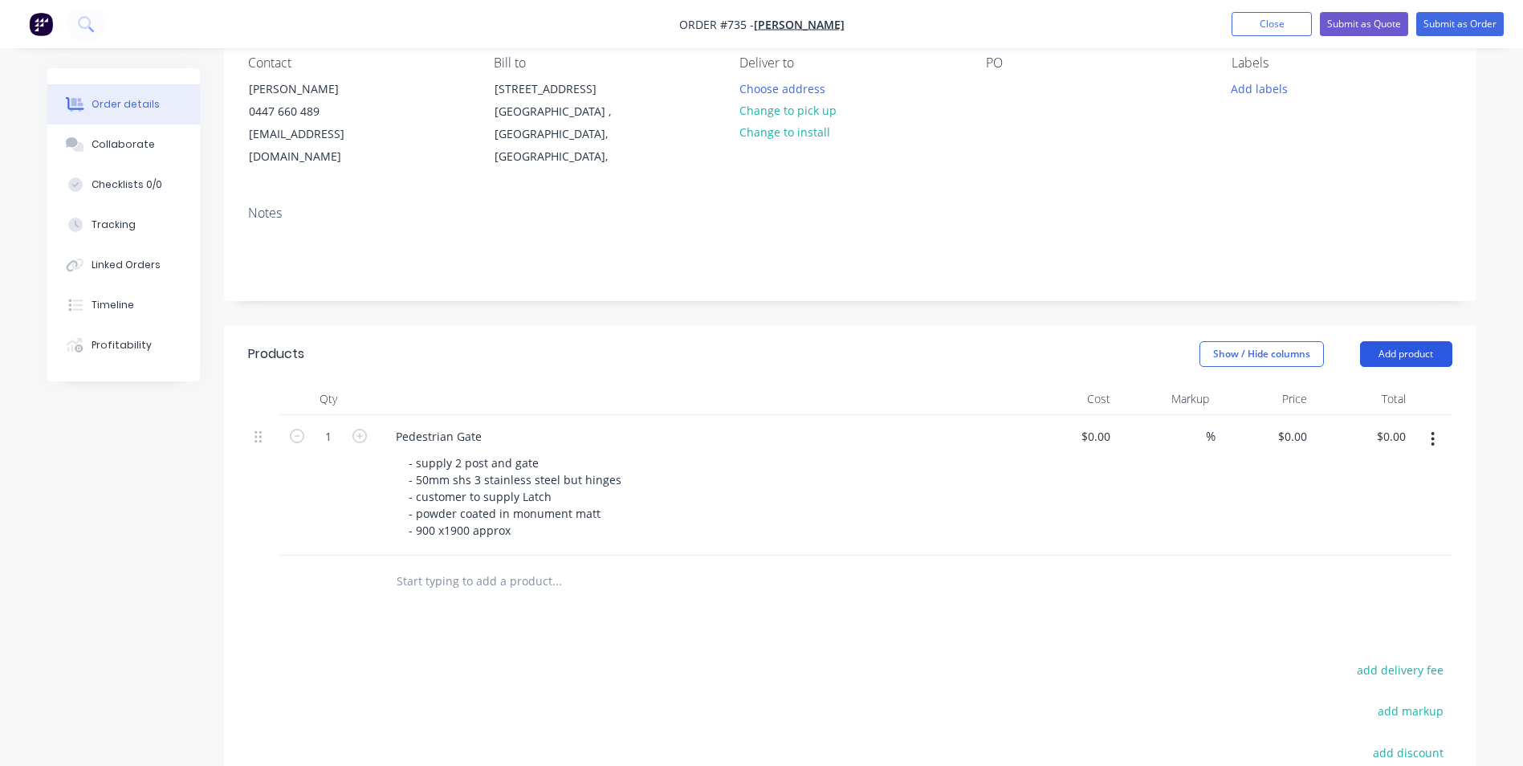
click at [1389, 356] on button "Add product" at bounding box center [1406, 354] width 92 height 26
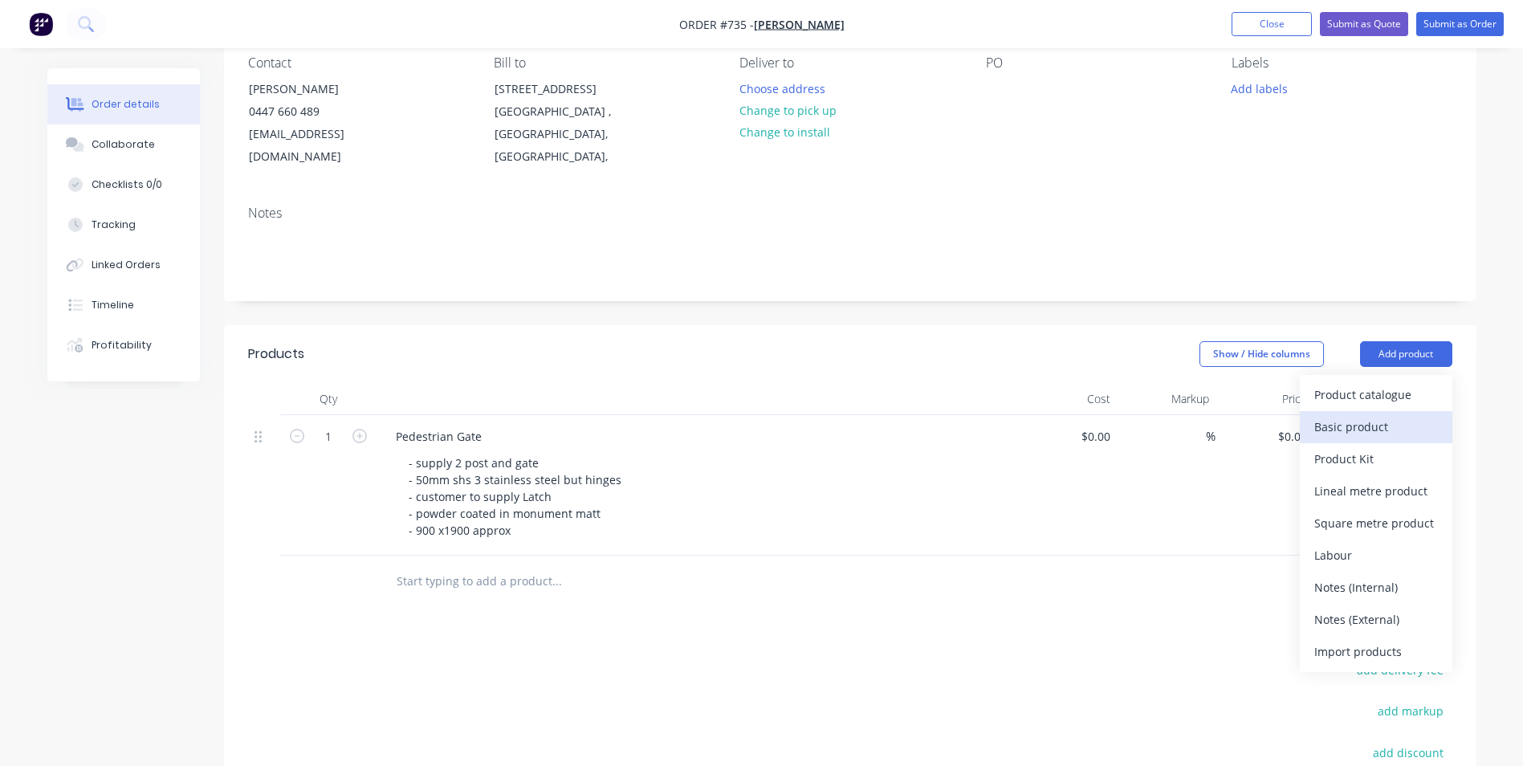
click at [1386, 431] on div "Basic product" at bounding box center [1376, 426] width 124 height 23
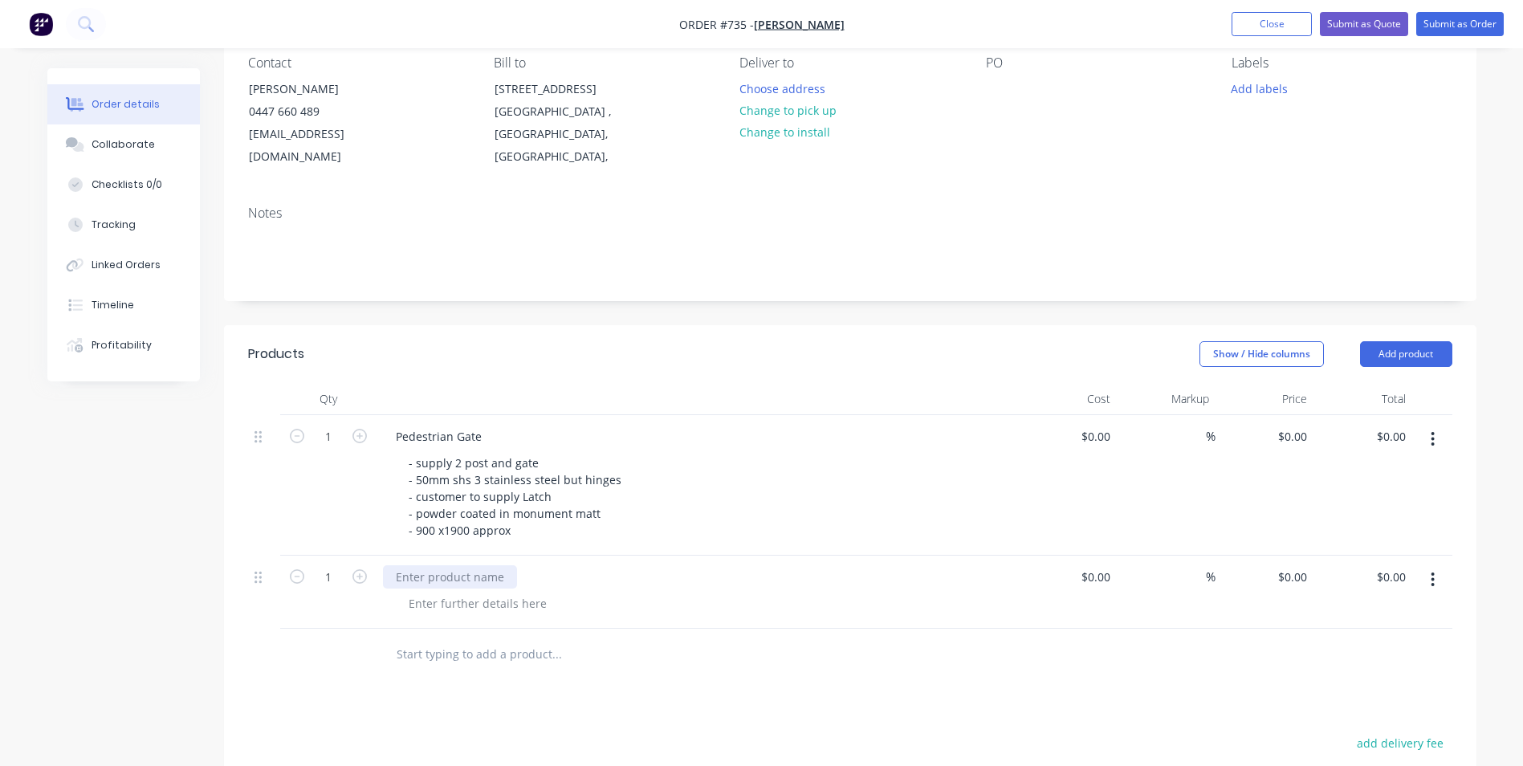
click at [467, 583] on div at bounding box center [450, 576] width 134 height 23
click at [447, 602] on div at bounding box center [478, 603] width 164 height 23
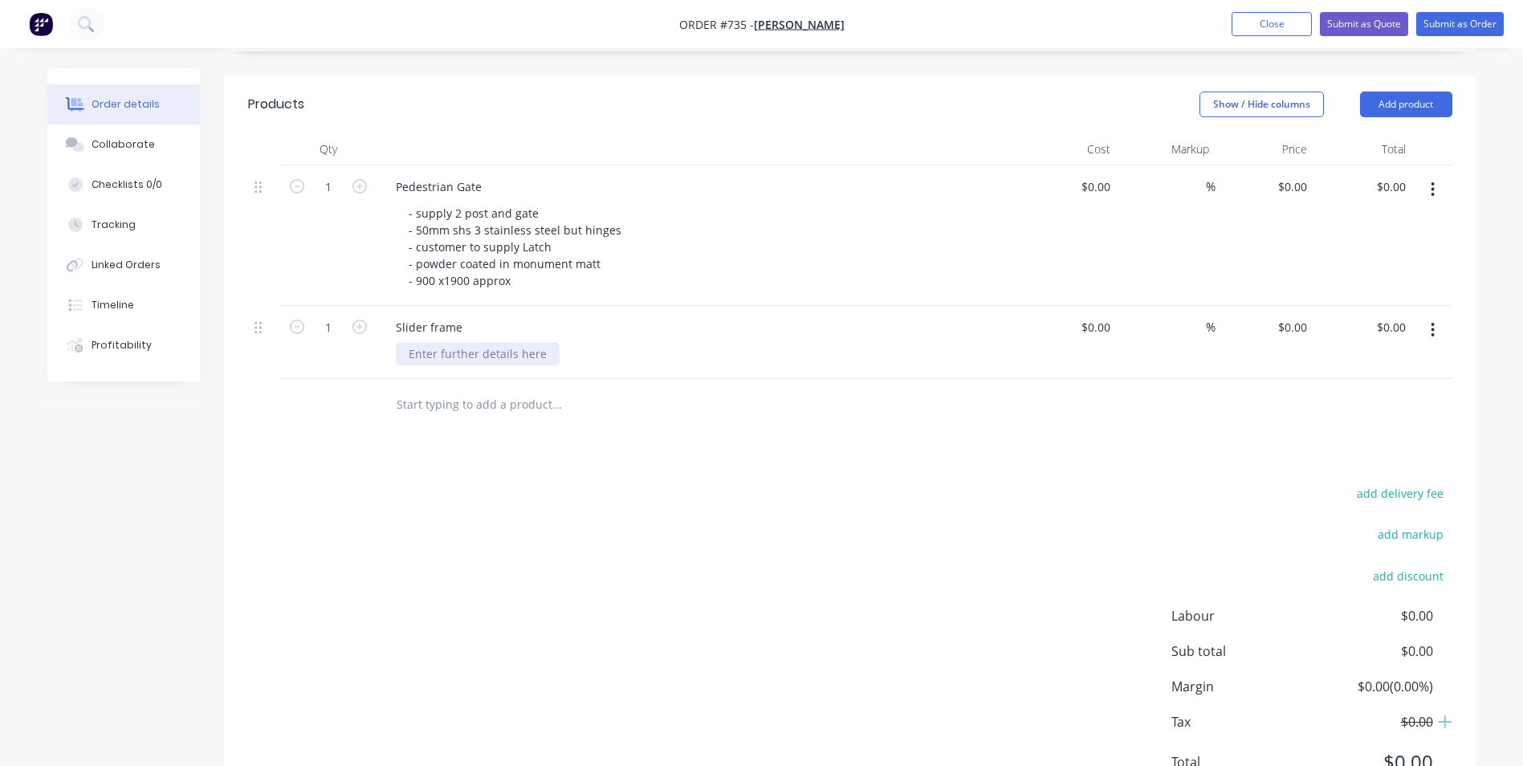
scroll to position [471, 0]
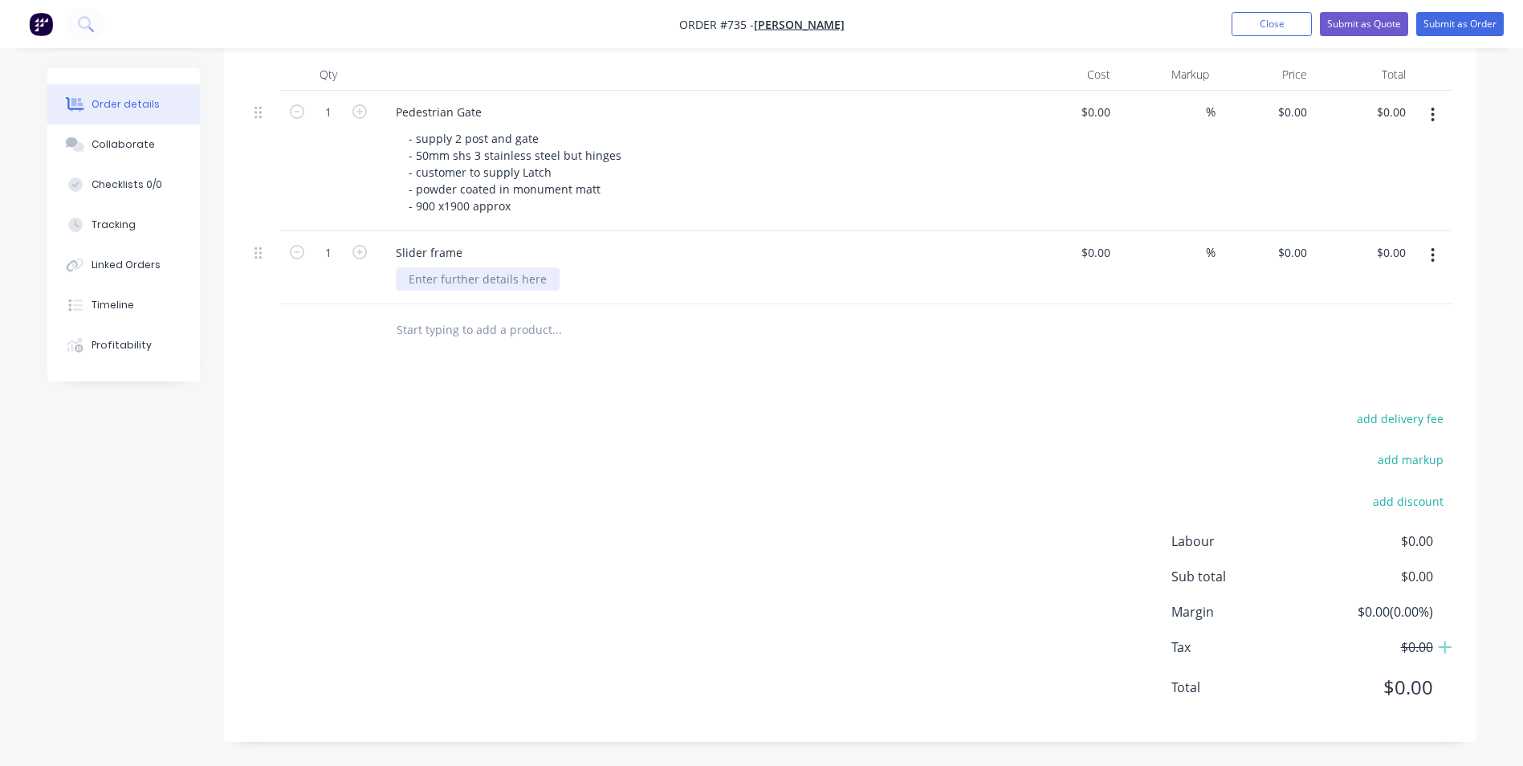
click at [435, 283] on div at bounding box center [478, 278] width 164 height 23
click at [544, 278] on div "1900x5300 with 1000 tail" at bounding box center [475, 278] width 158 height 23
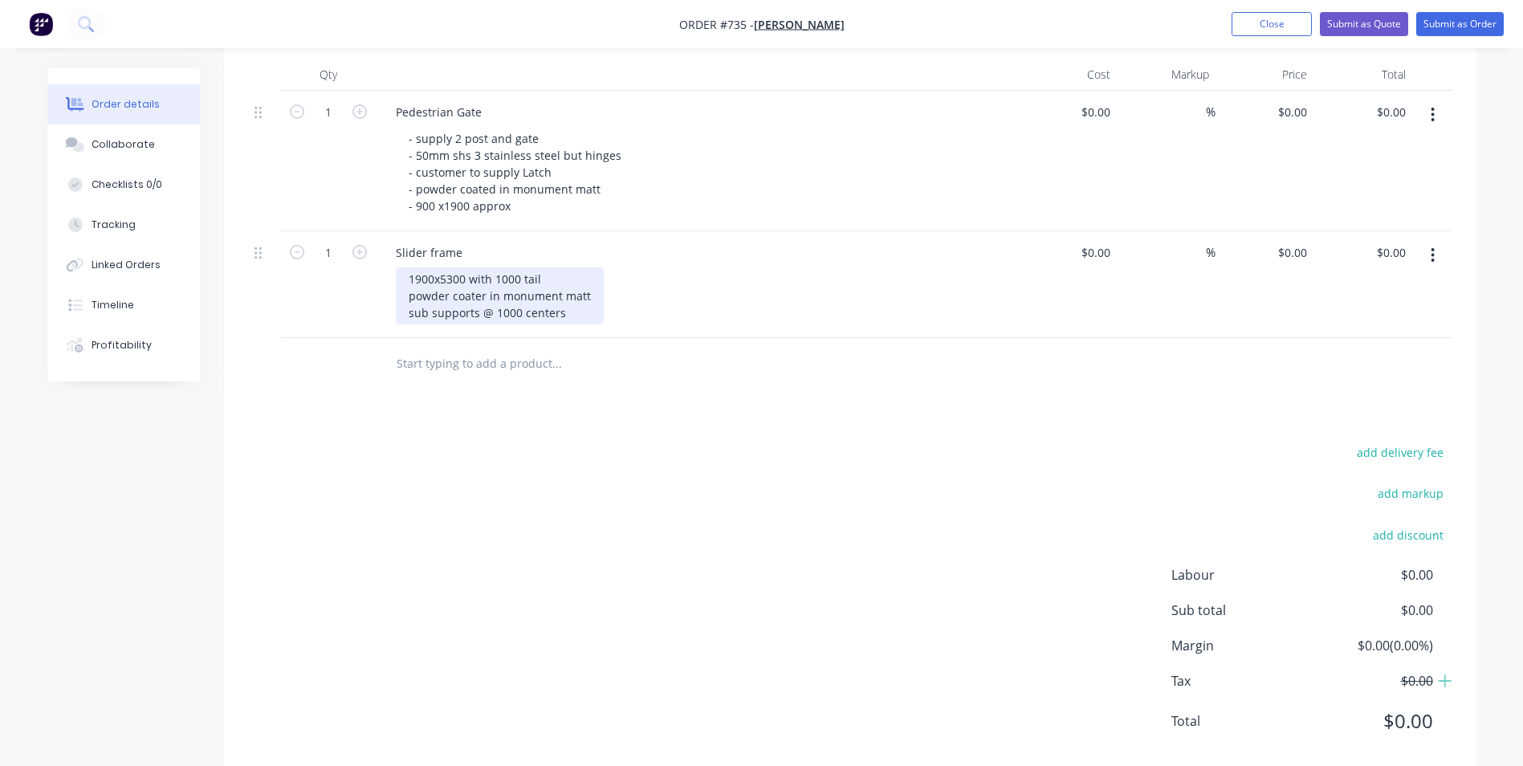
click at [405, 278] on div "1900x5300 with 1000 tail powder coater in monument matt sub supports @ 1000 cen…" at bounding box center [500, 295] width 208 height 57
click at [403, 300] on div "- 1900x5300 with 1000 tail powder coater in monument matt sub supports @ 1000 c…" at bounding box center [500, 295] width 208 height 57
click at [407, 313] on div "- 1900x5300 with 1000 tail - powder coater in monument matt sub supports @ 1000…" at bounding box center [503, 295] width 215 height 57
click at [591, 311] on div "- 1900x5300 with 1000 tail - powder coater in monument matt - sub supports @ 10…" at bounding box center [503, 295] width 215 height 57
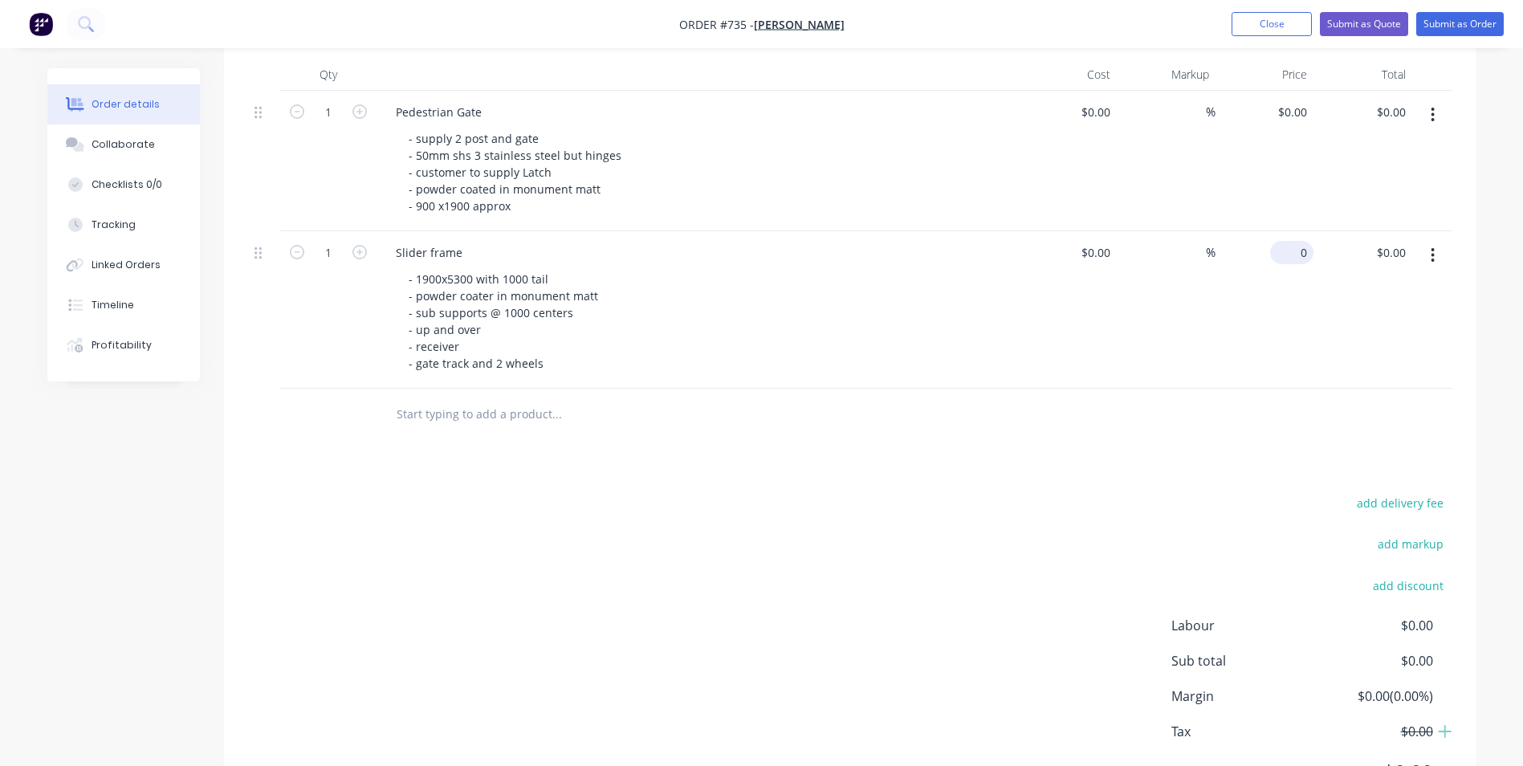
click at [1279, 253] on div "0 $0.00" at bounding box center [1264, 309] width 99 height 157
type input "2785"
type input "0"
type input "$2,785.00"
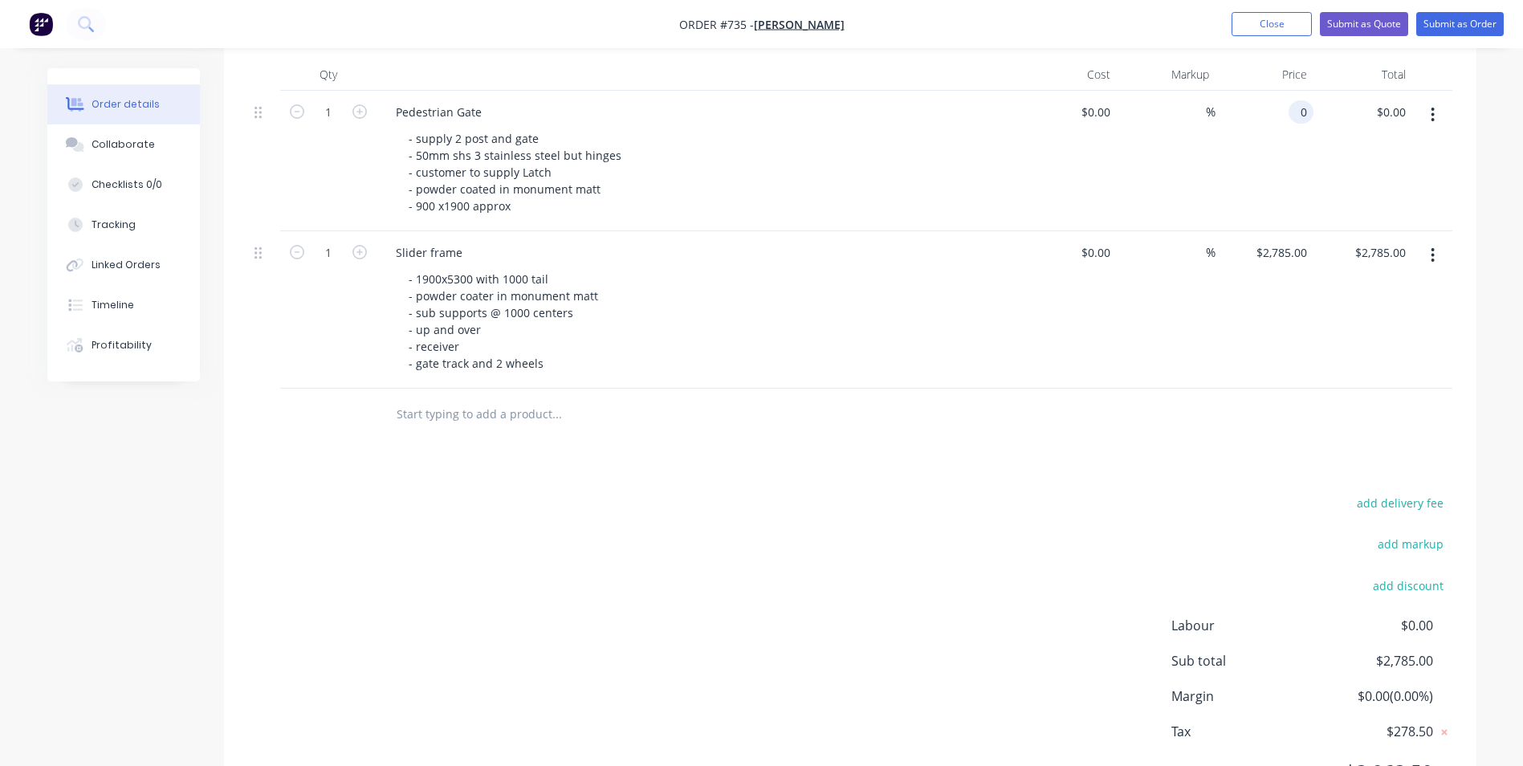
click at [1306, 113] on input "0" at bounding box center [1304, 111] width 18 height 23
type input "$1,285.00"
drag, startPoint x: 1222, startPoint y: 200, endPoint x: 1227, endPoint y: 193, distance: 9.2
click at [1227, 193] on div "$1,285.00 $1,285.00" at bounding box center [1264, 161] width 99 height 140
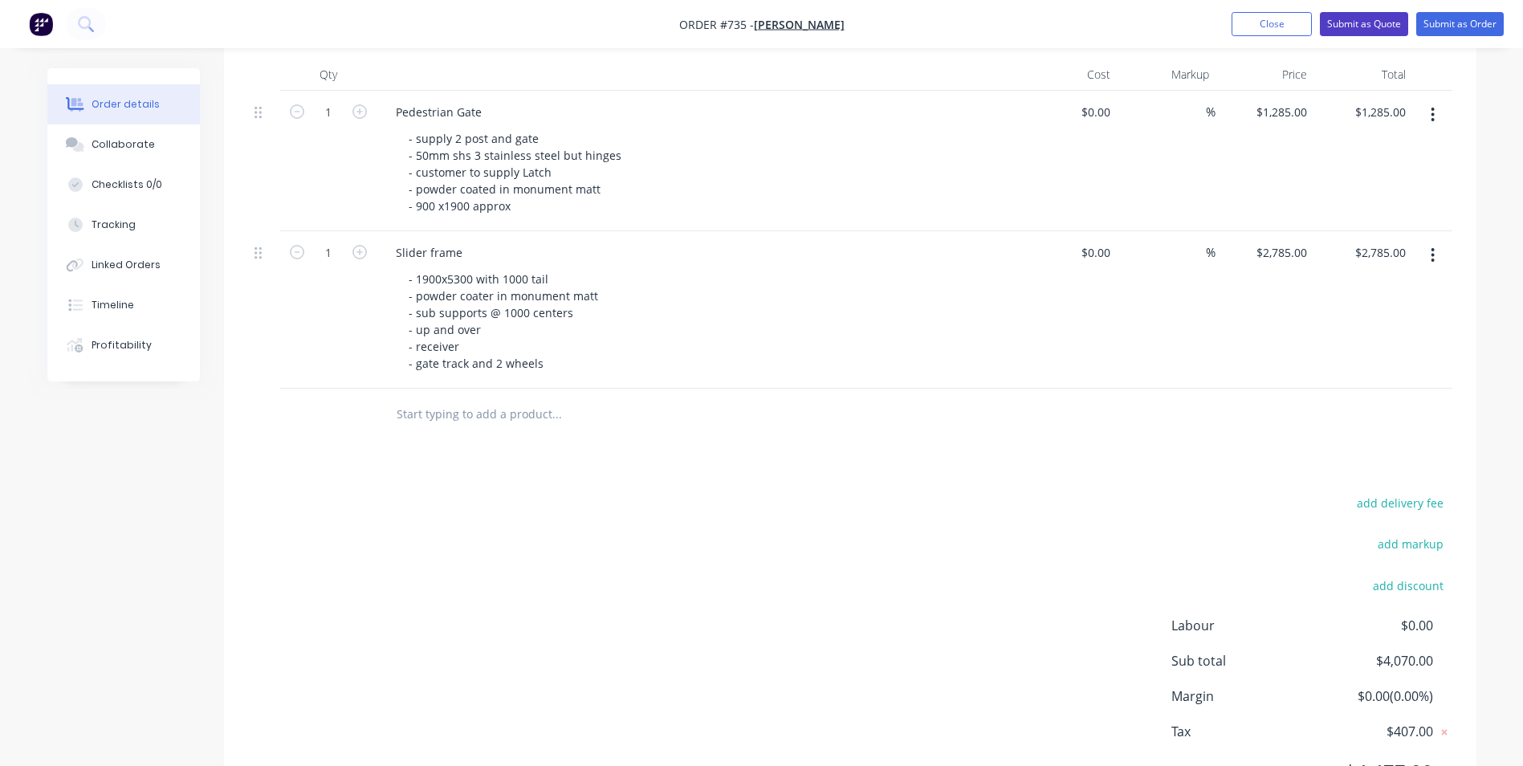
click at [1362, 31] on button "Submit as Quote" at bounding box center [1364, 24] width 88 height 24
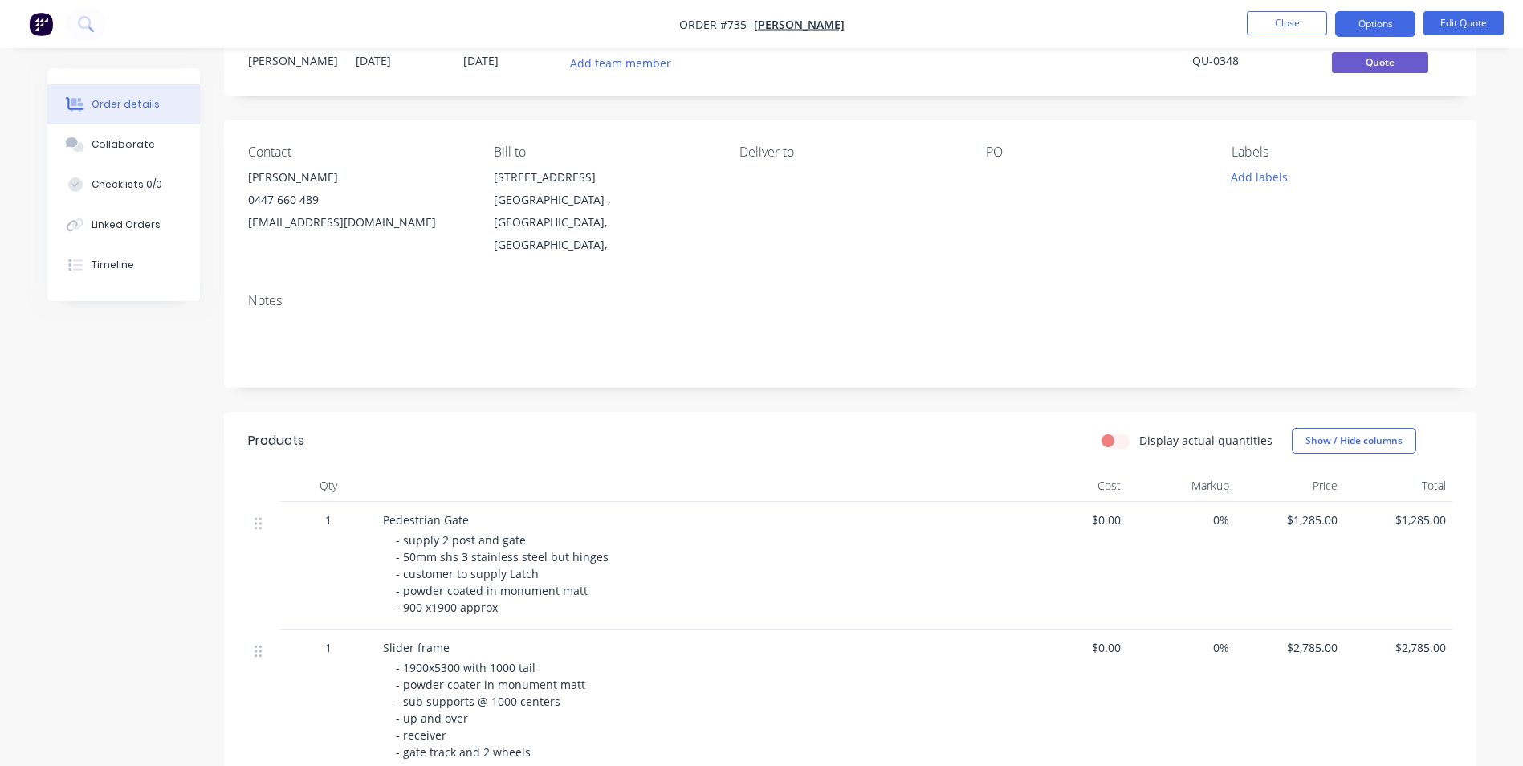
scroll to position [0, 0]
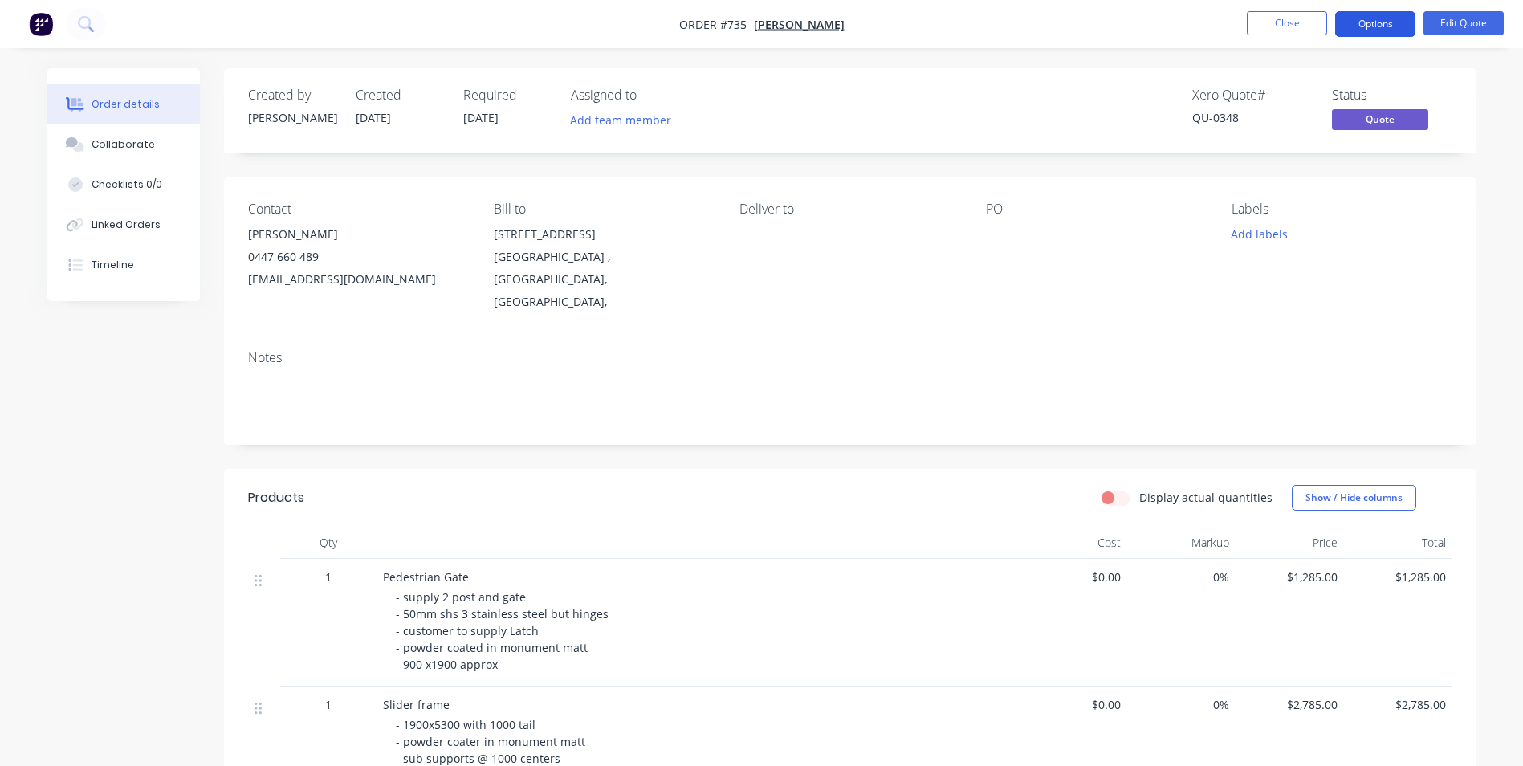
click at [1373, 25] on button "Options" at bounding box center [1375, 24] width 80 height 26
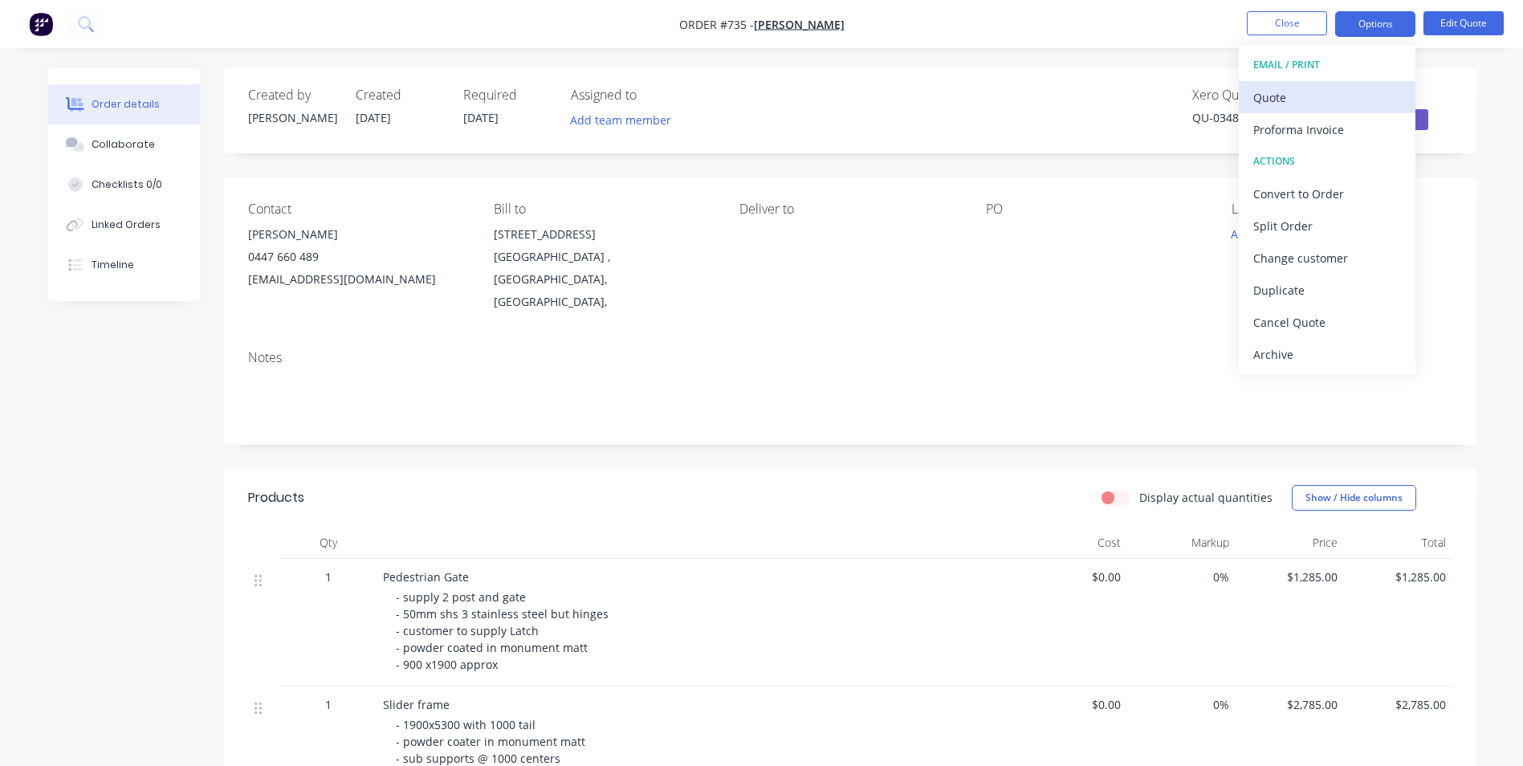
click at [1299, 103] on div "Quote" at bounding box center [1327, 97] width 148 height 23
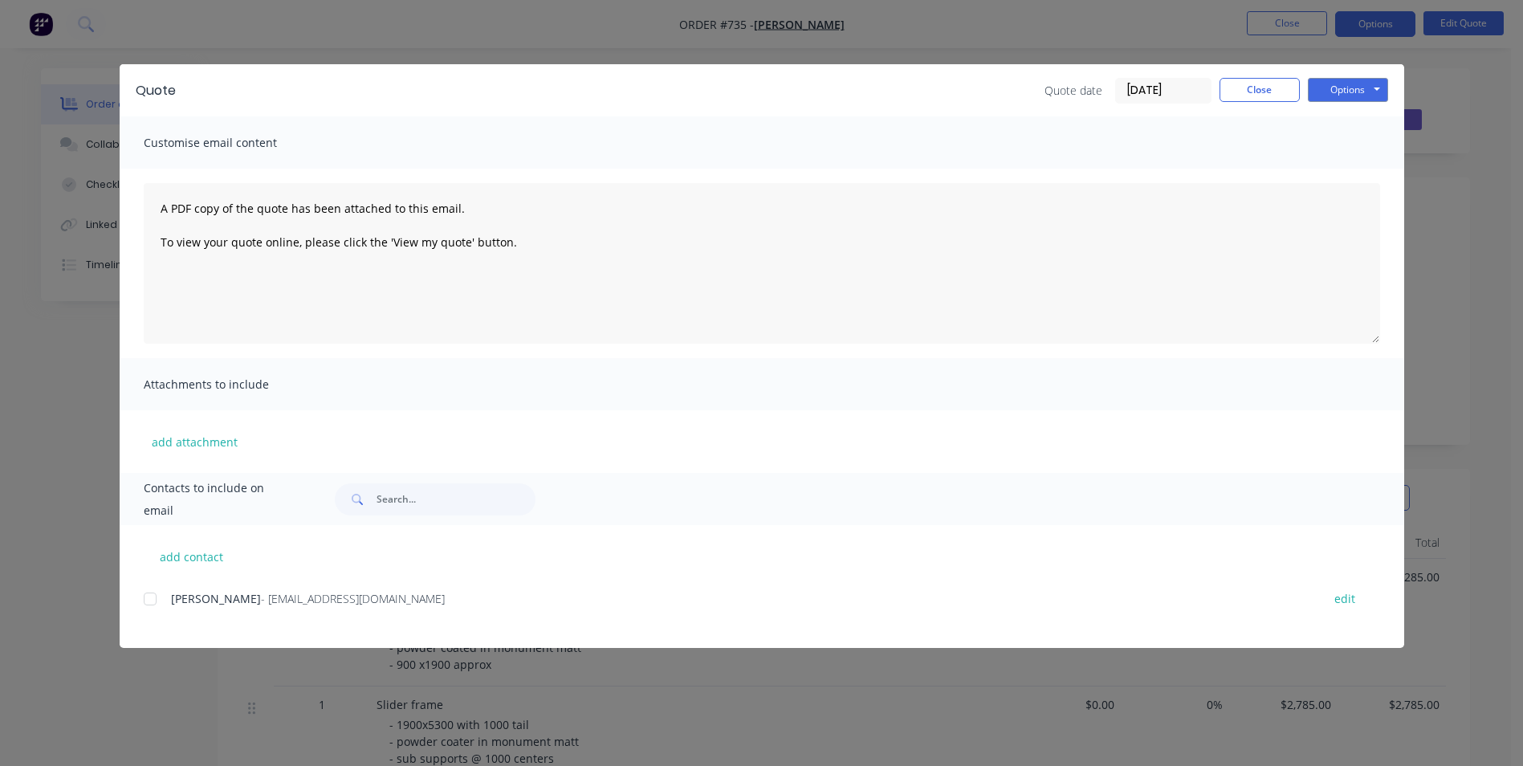
click at [153, 600] on div at bounding box center [150, 599] width 32 height 32
click at [1242, 95] on button "Close" at bounding box center [1259, 90] width 80 height 24
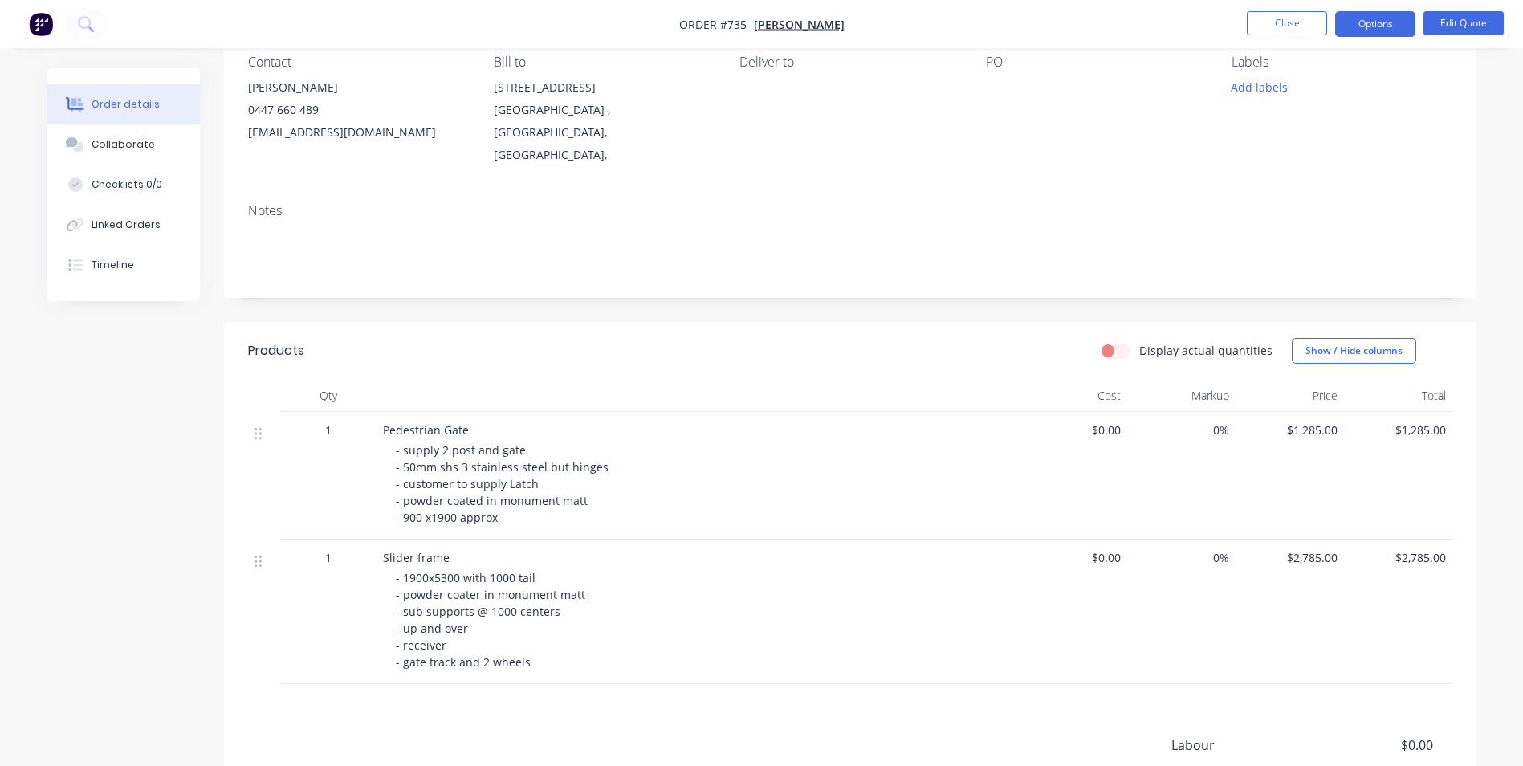
scroll to position [161, 0]
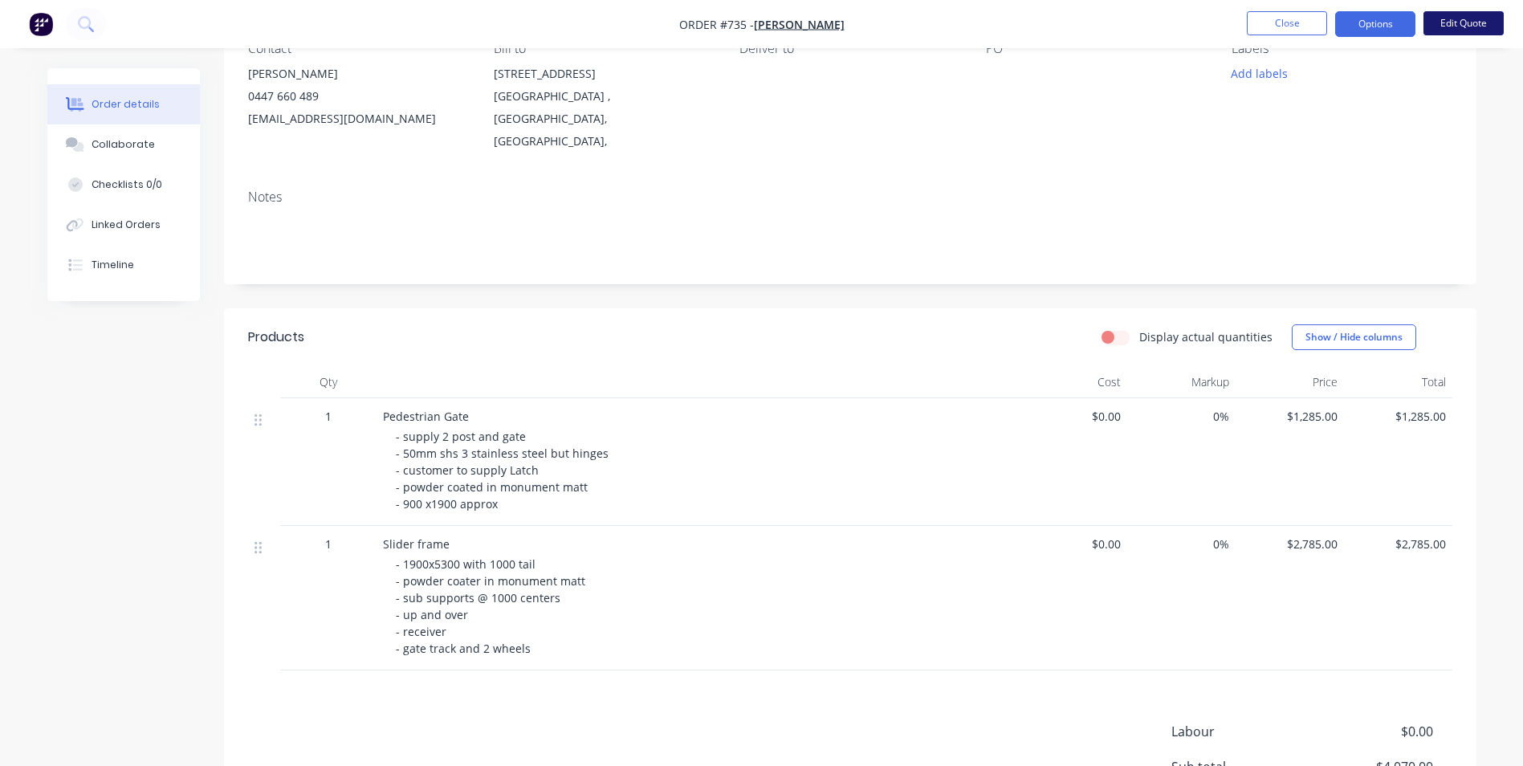
click at [1438, 26] on button "Edit Quote" at bounding box center [1463, 23] width 80 height 24
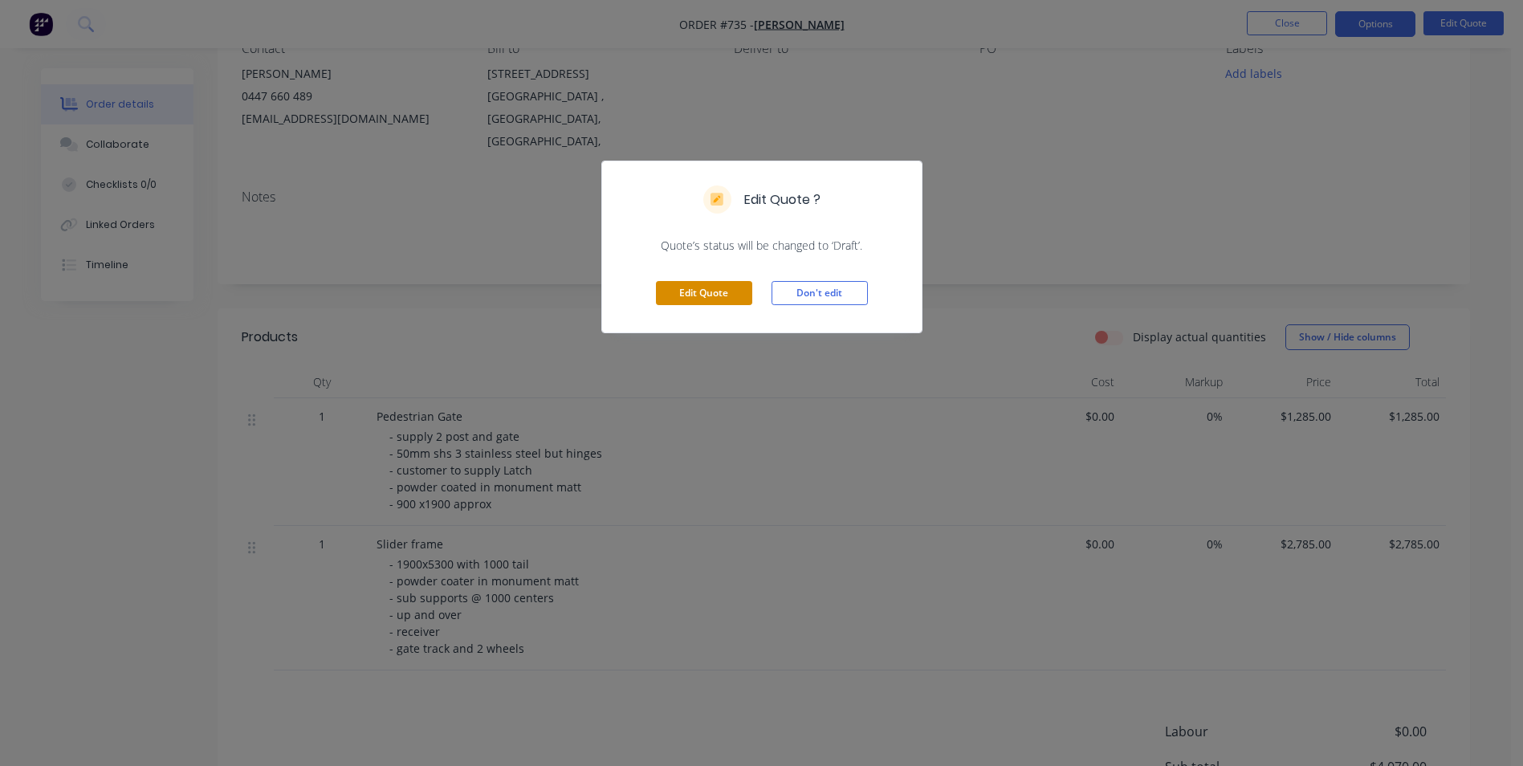
click at [712, 296] on button "Edit Quote" at bounding box center [704, 293] width 96 height 24
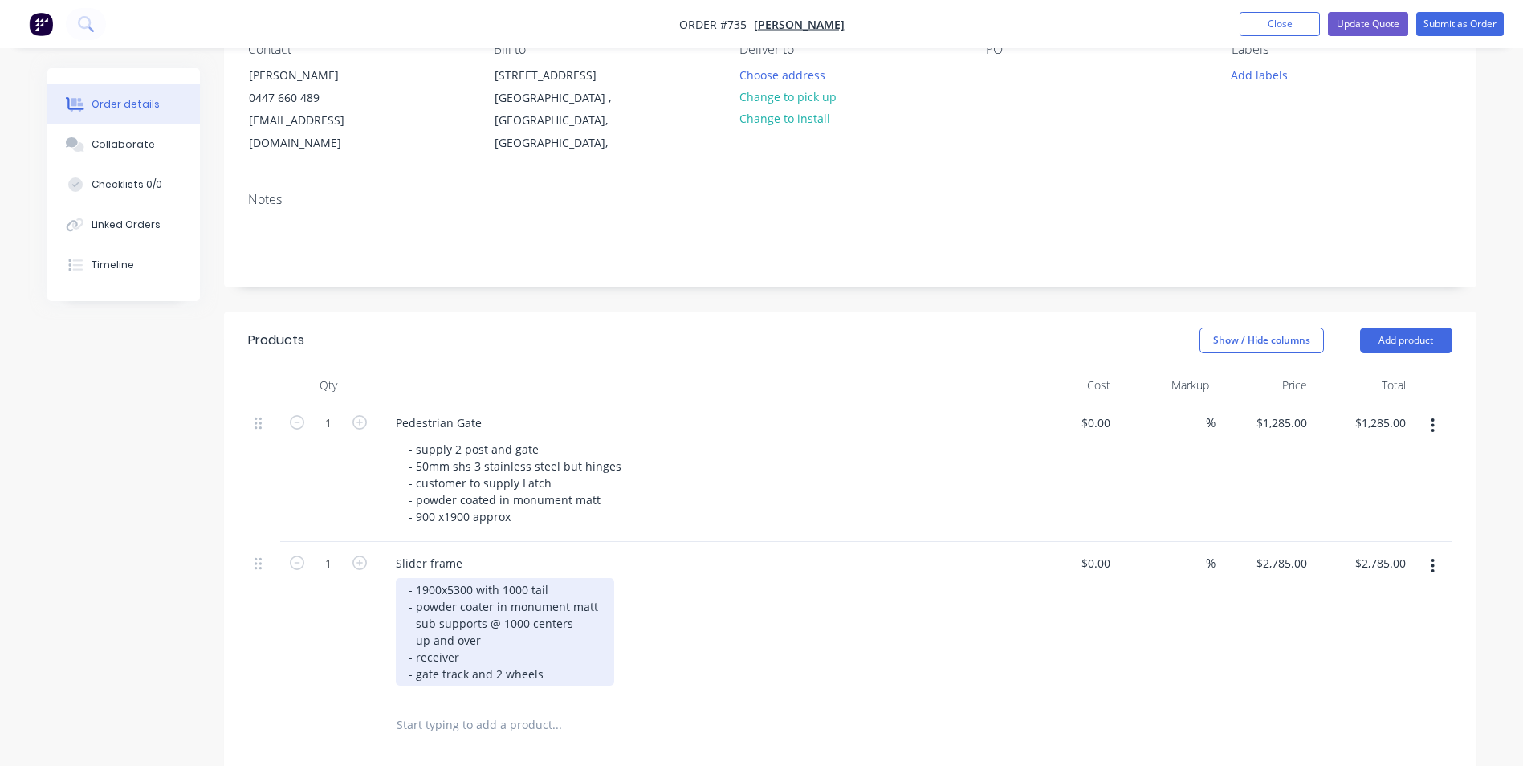
click at [405, 584] on div "- 1900x5300 with 1000 tail - powder coater in monument matt - sub supports @ 10…" at bounding box center [505, 632] width 218 height 108
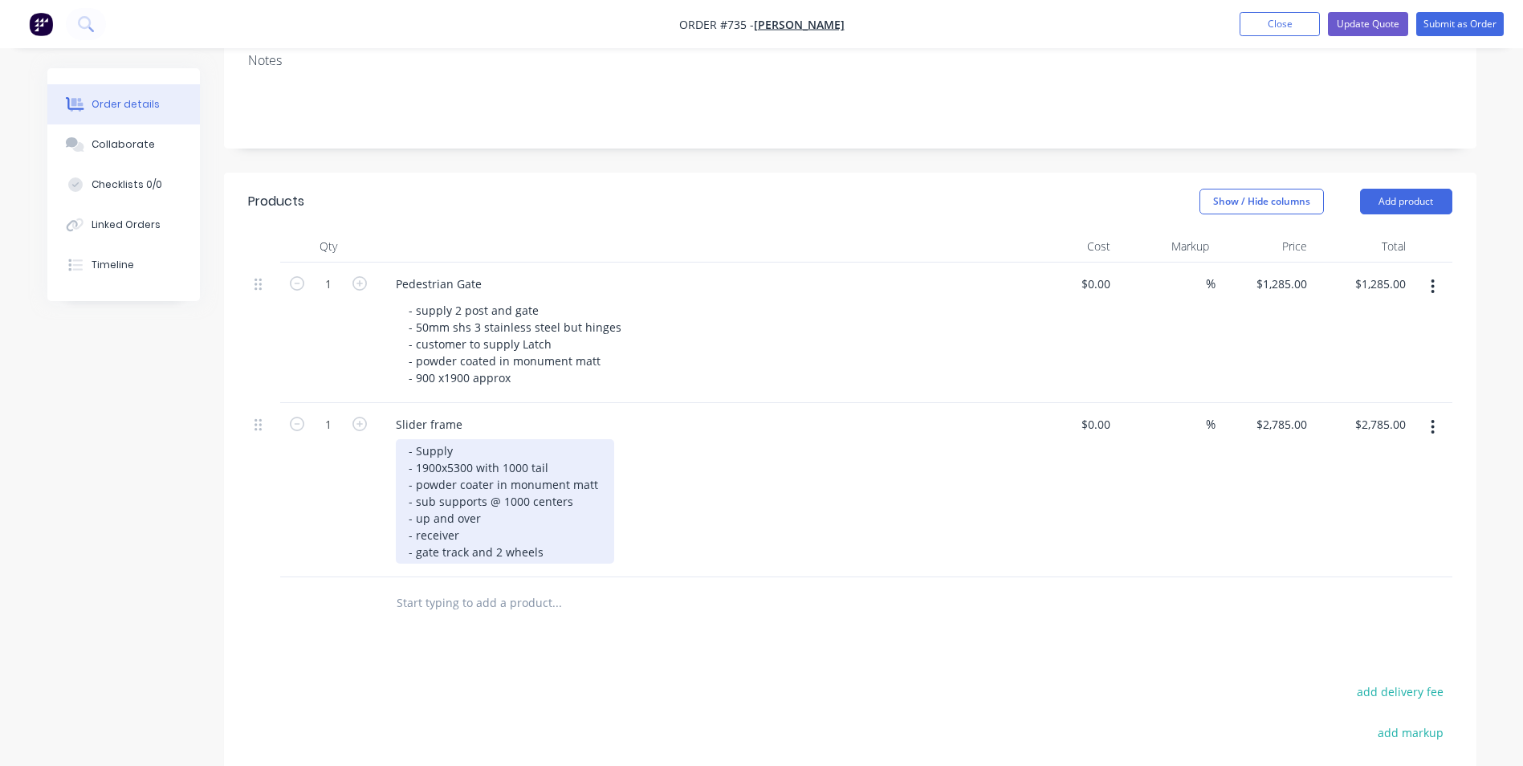
scroll to position [321, 0]
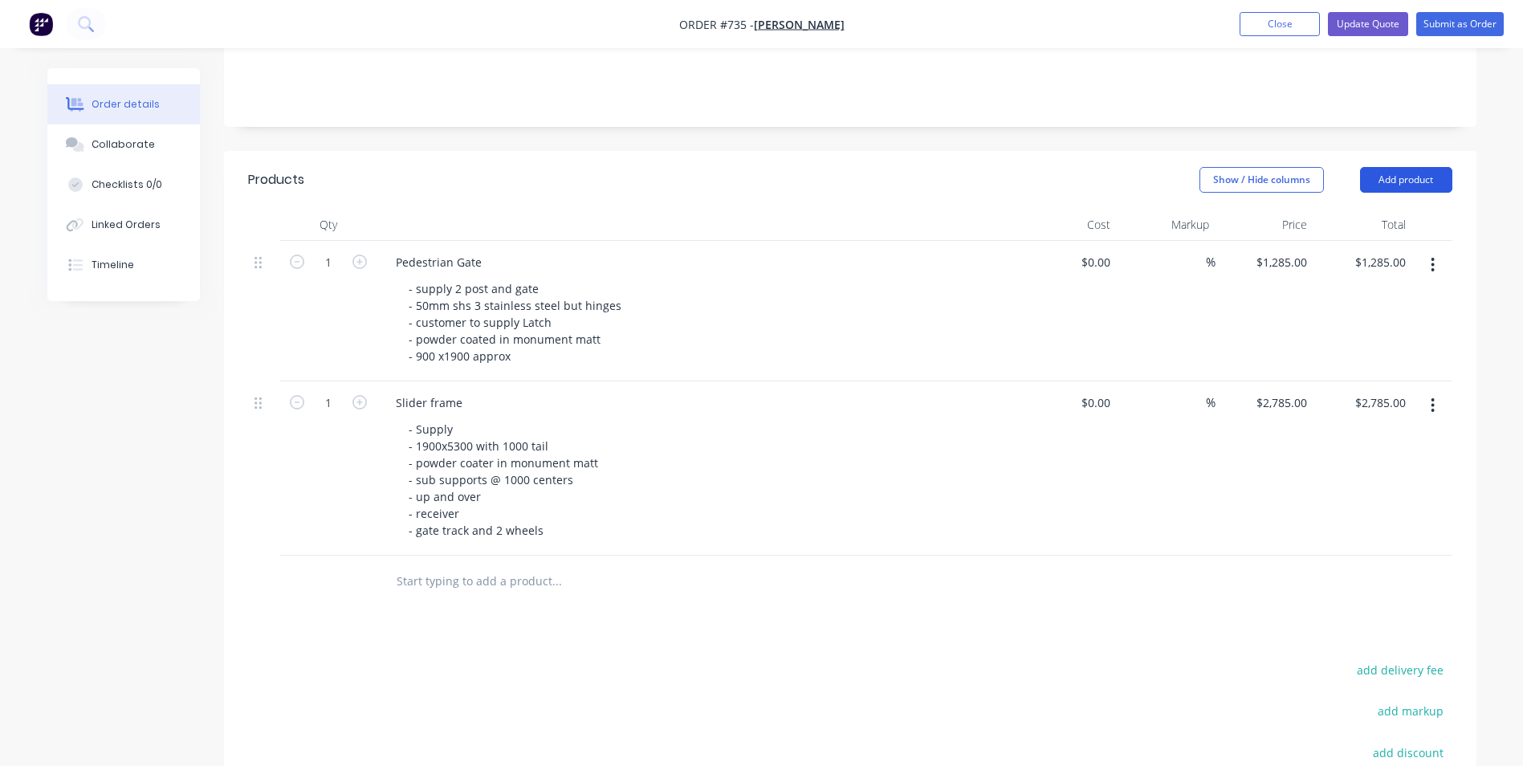
click at [1406, 177] on button "Add product" at bounding box center [1406, 180] width 92 height 26
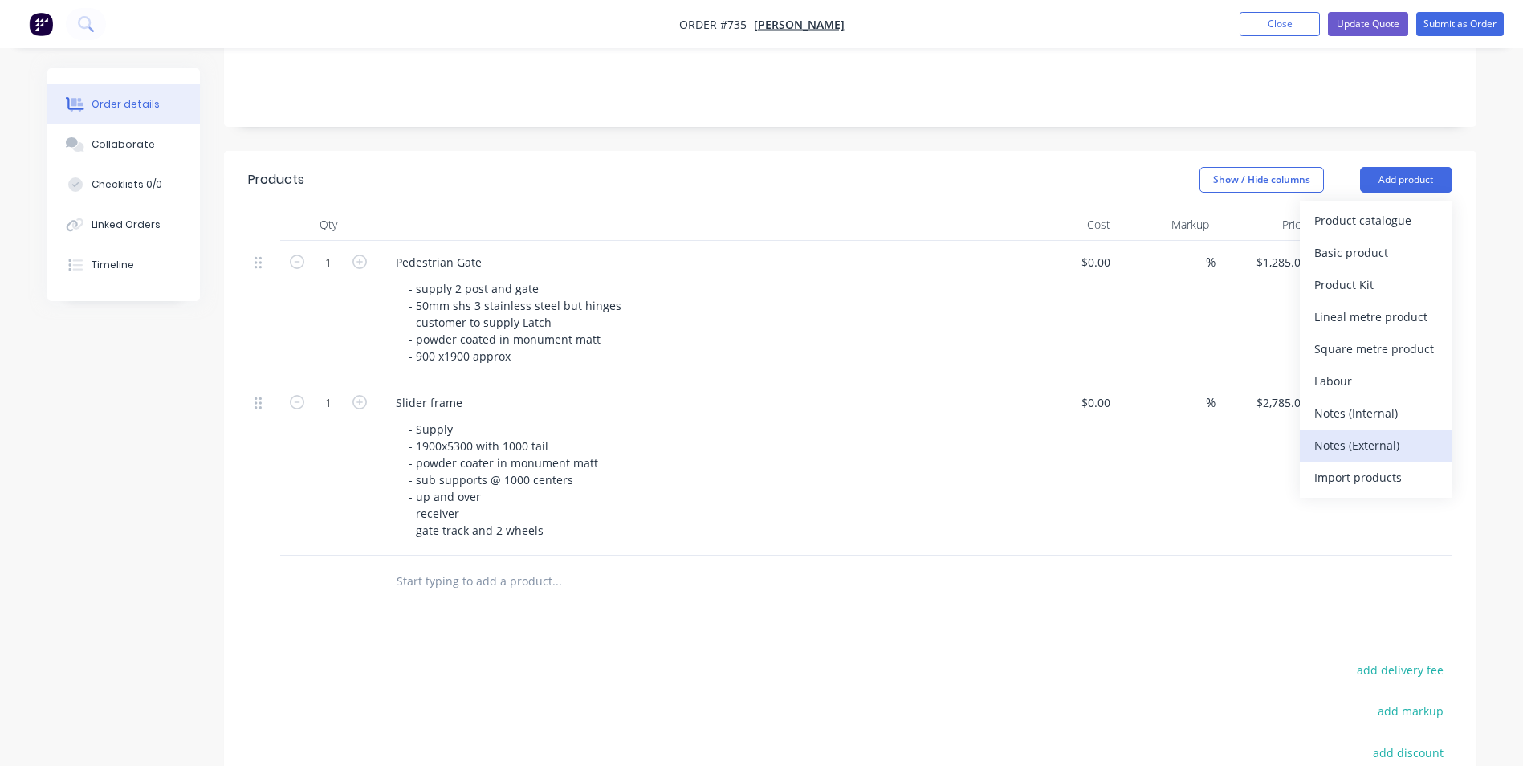
click at [1345, 442] on div "Notes (External)" at bounding box center [1376, 444] width 124 height 23
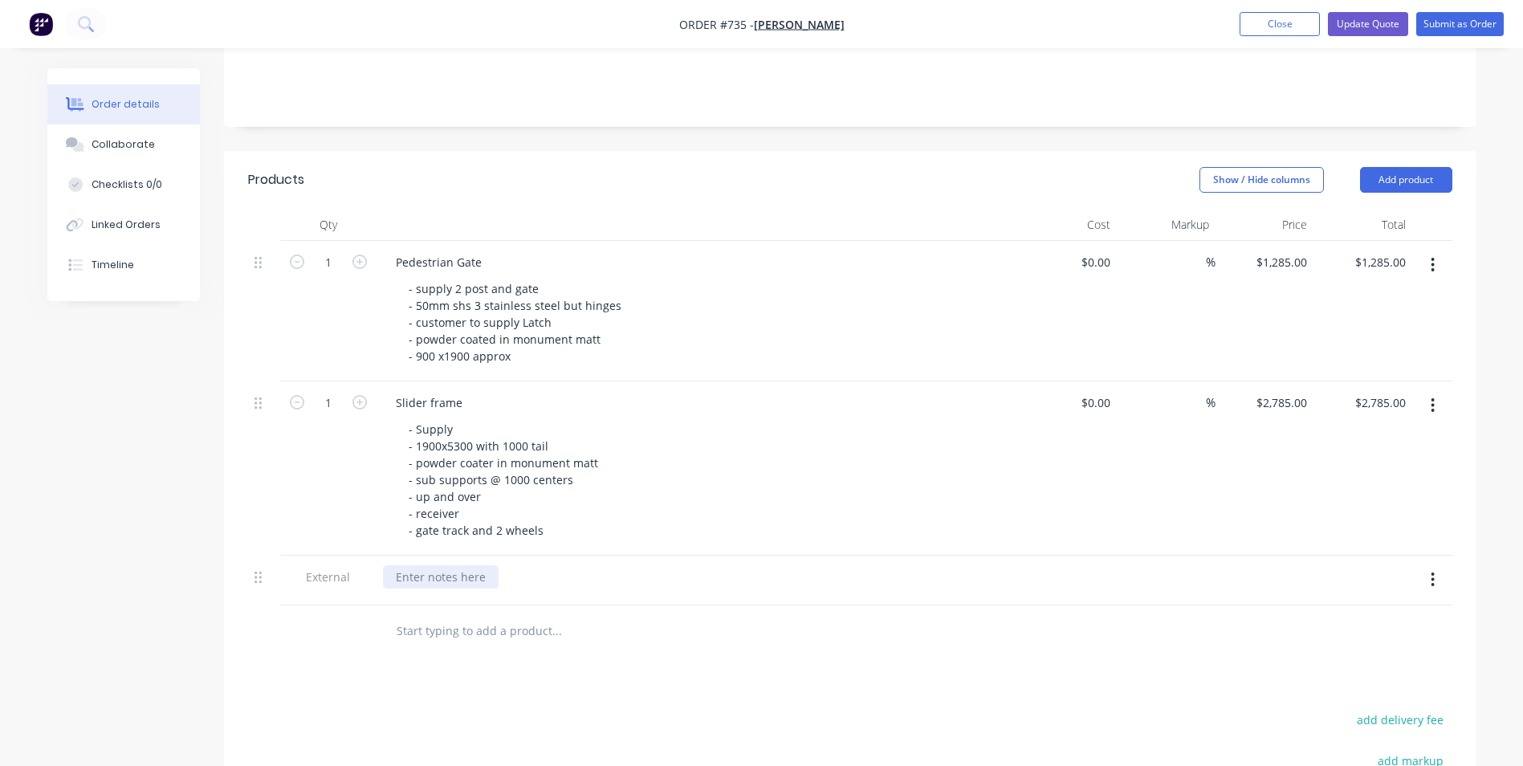
click at [424, 583] on div at bounding box center [441, 576] width 116 height 23
click at [1371, 26] on button "Update Quote" at bounding box center [1368, 24] width 80 height 24
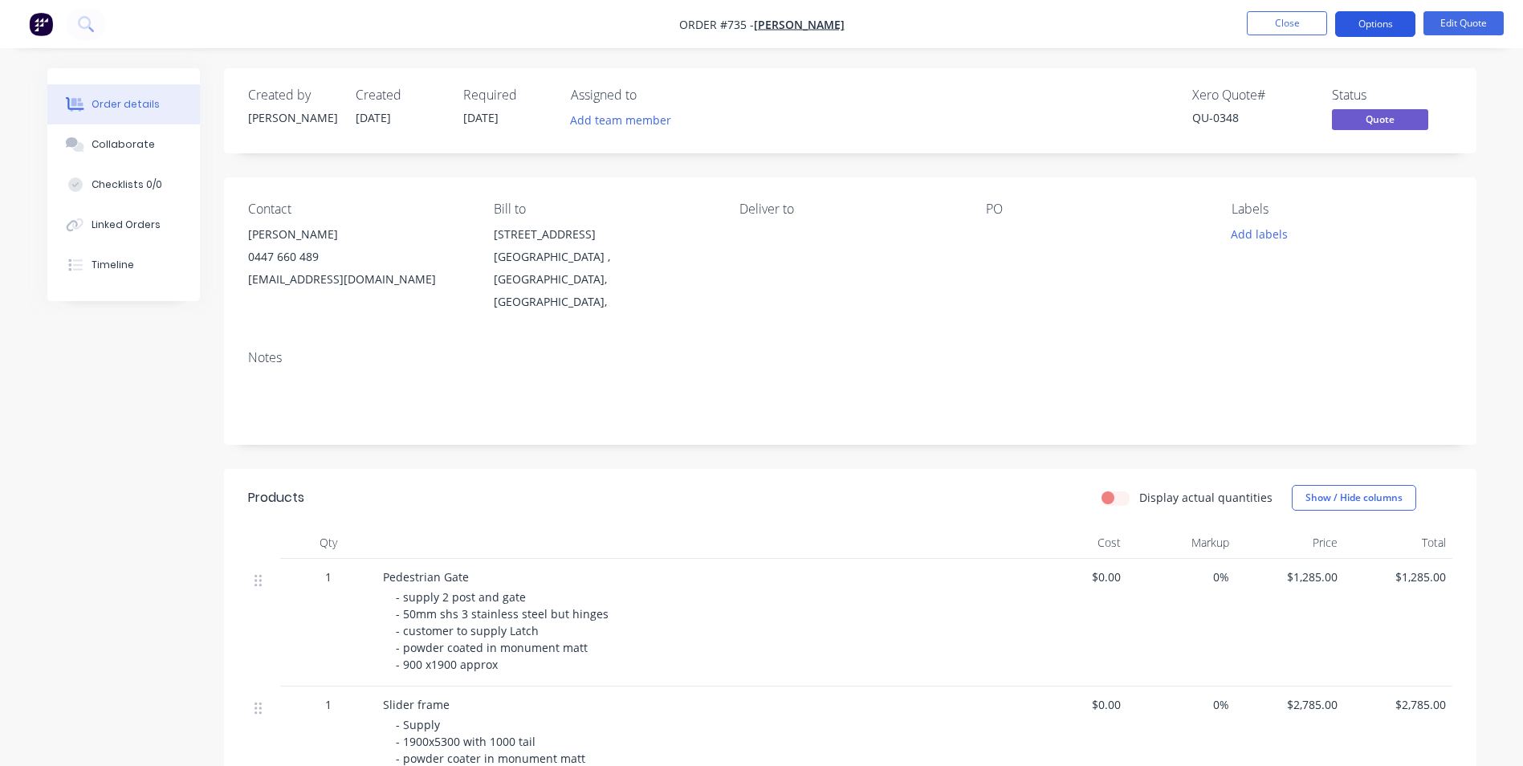
click at [1393, 22] on button "Options" at bounding box center [1375, 24] width 80 height 26
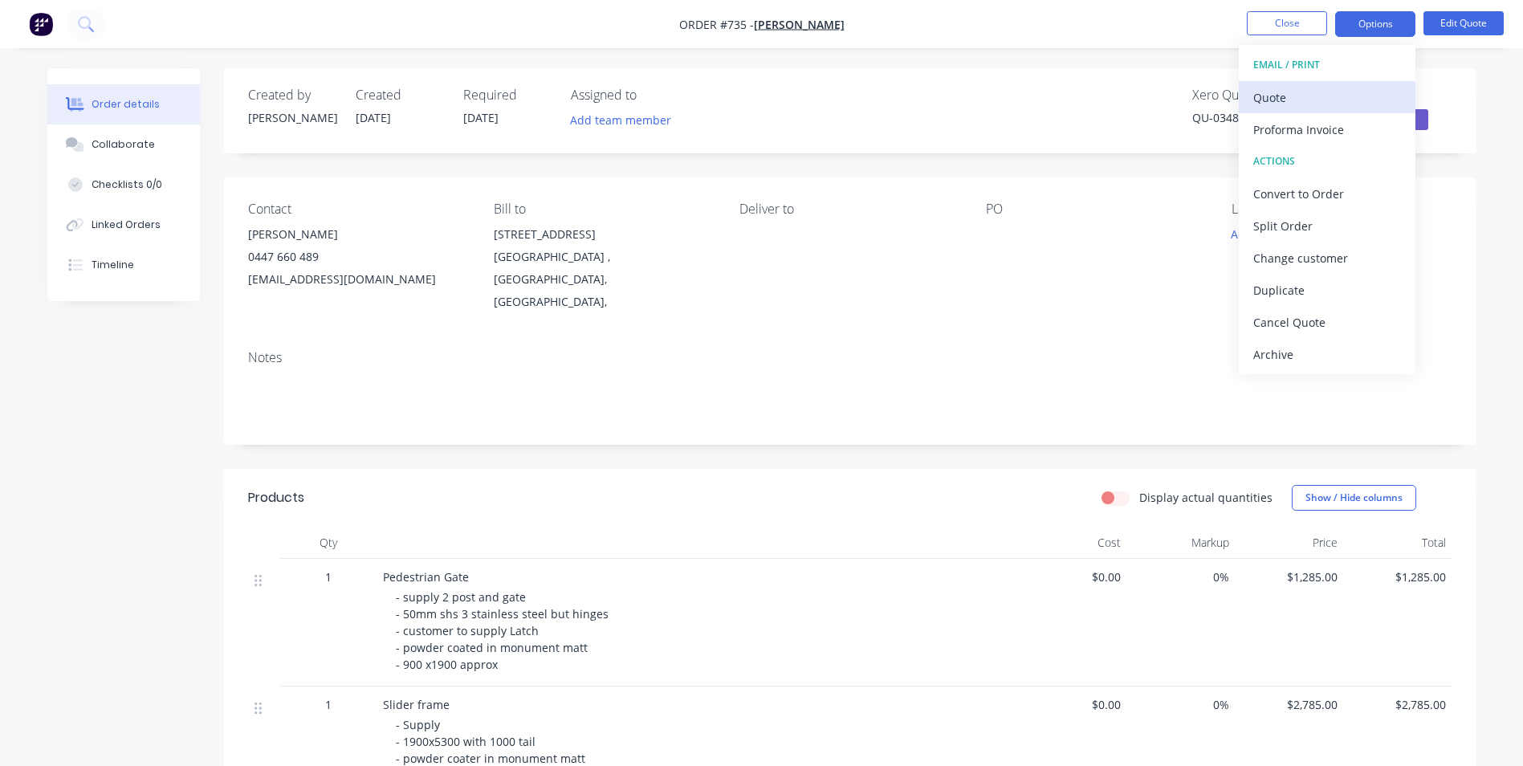
click at [1310, 96] on div "Quote" at bounding box center [1327, 97] width 148 height 23
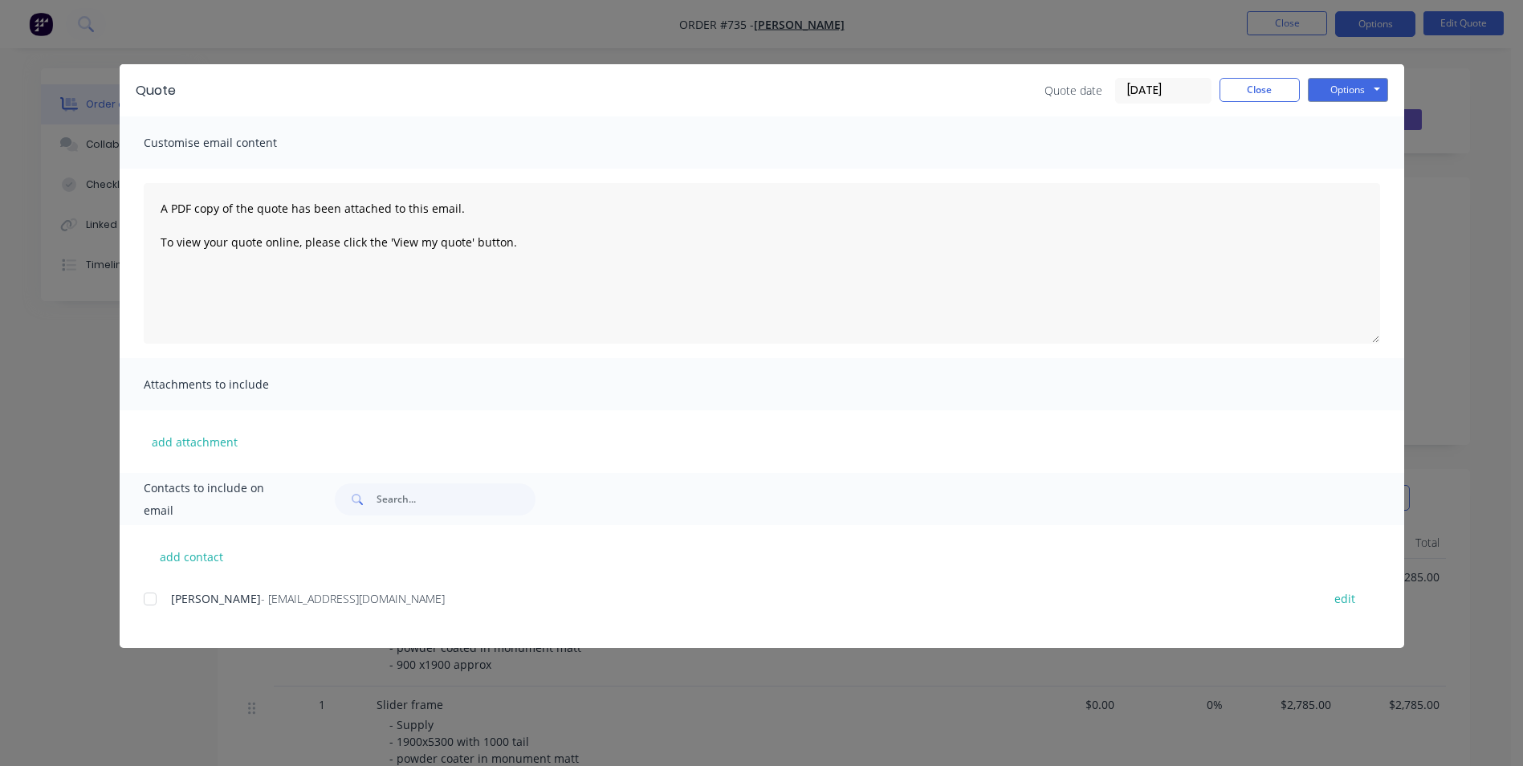
click at [145, 601] on div at bounding box center [150, 599] width 32 height 32
click at [1319, 90] on button "Options" at bounding box center [1348, 90] width 80 height 24
click at [1349, 176] on button "Email" at bounding box center [1359, 171] width 103 height 26
